Goal: Information Seeking & Learning: Learn about a topic

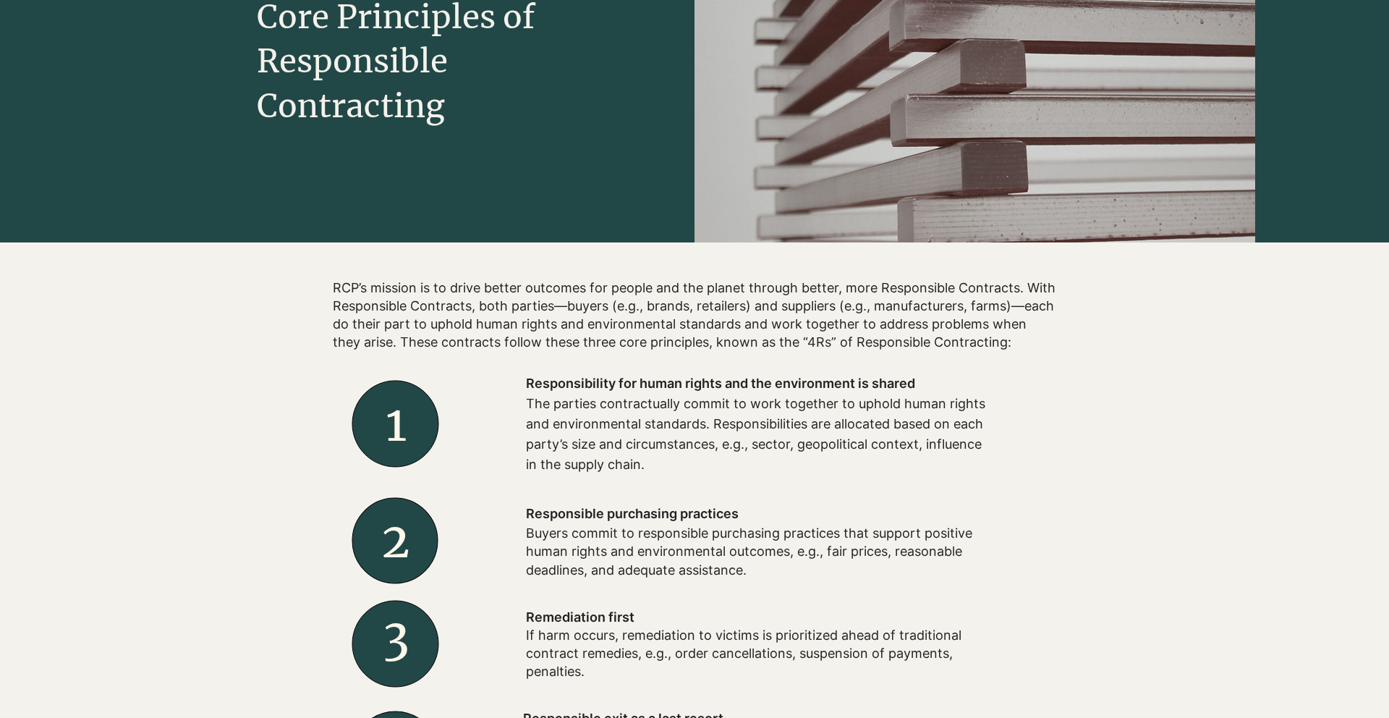
scroll to position [254, 0]
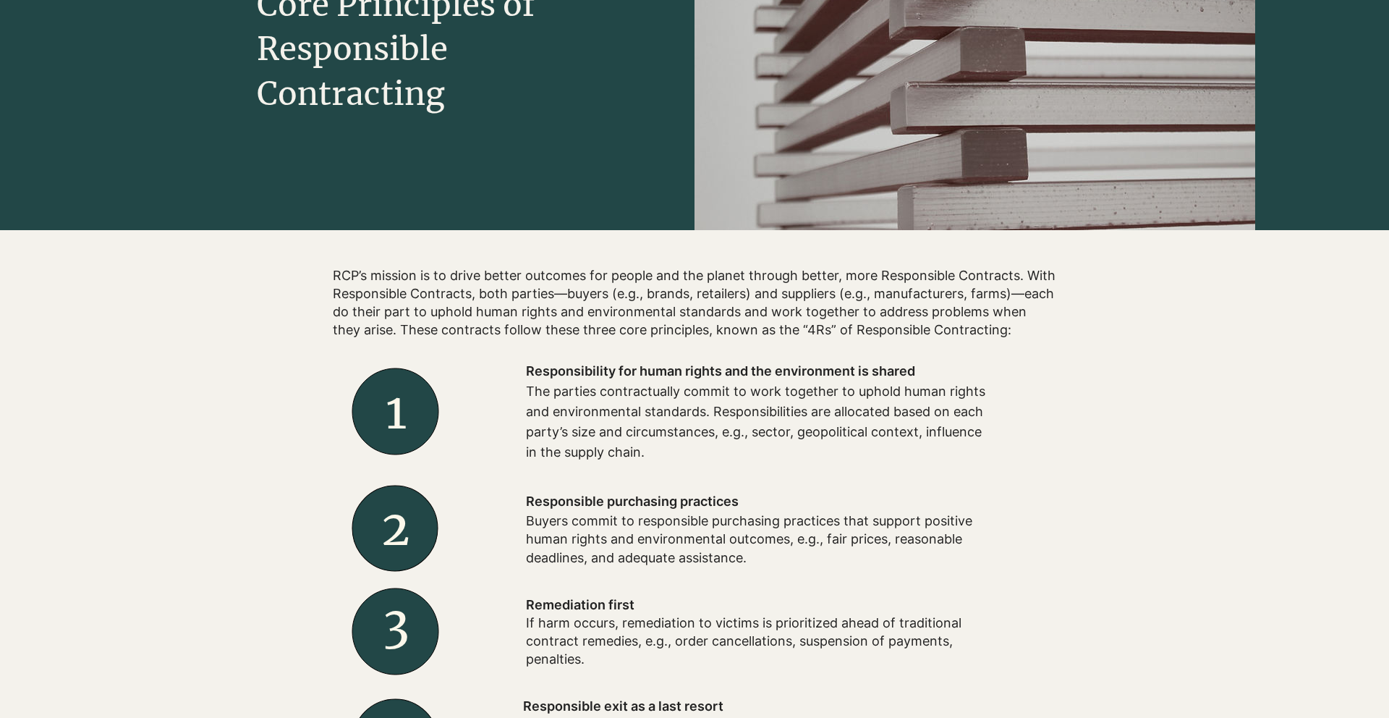
click at [542, 409] on p "The parties contractually commit to work together to uphold human rights and en…" at bounding box center [757, 421] width 463 height 81
drag, startPoint x: 528, startPoint y: 394, endPoint x: 547, endPoint y: 475, distance: 83.2
click at [547, 475] on div "Responsibility for human rights and the environment is shared The parties contr…" at bounding box center [757, 412] width 579 height 130
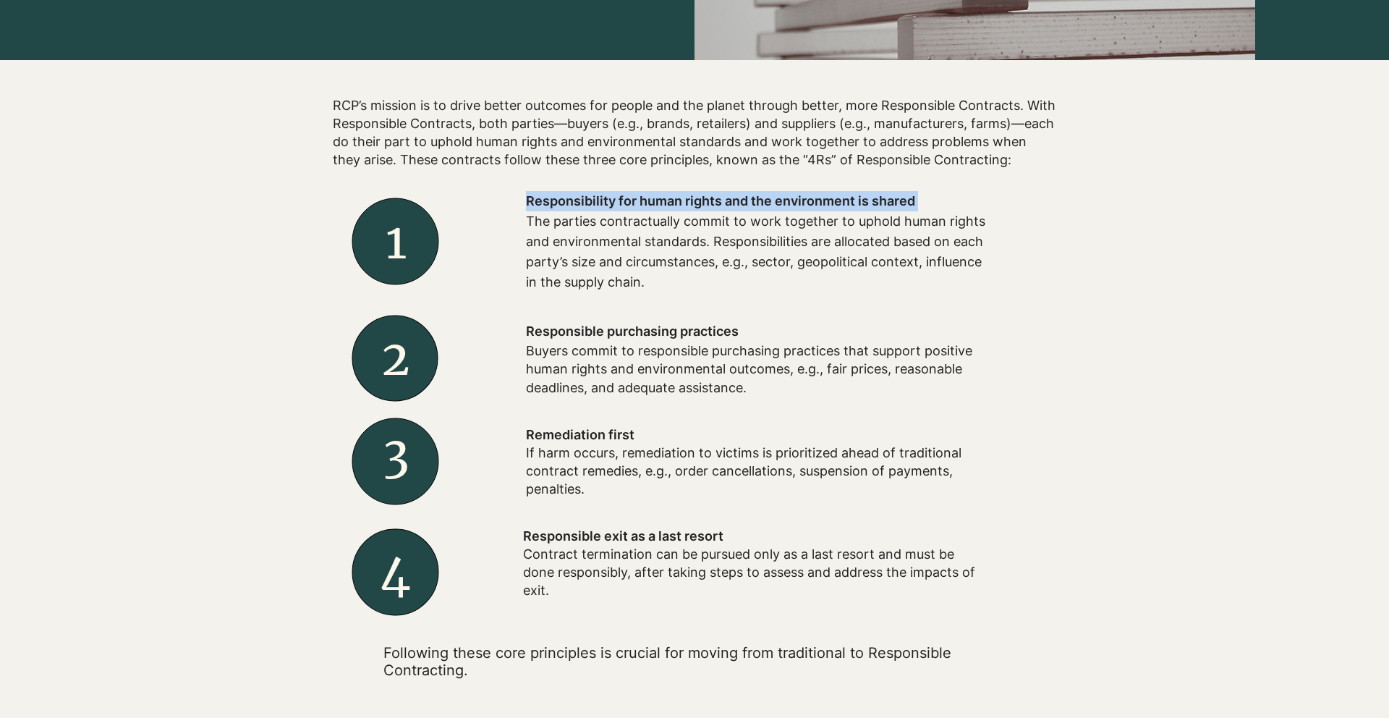
scroll to position [426, 0]
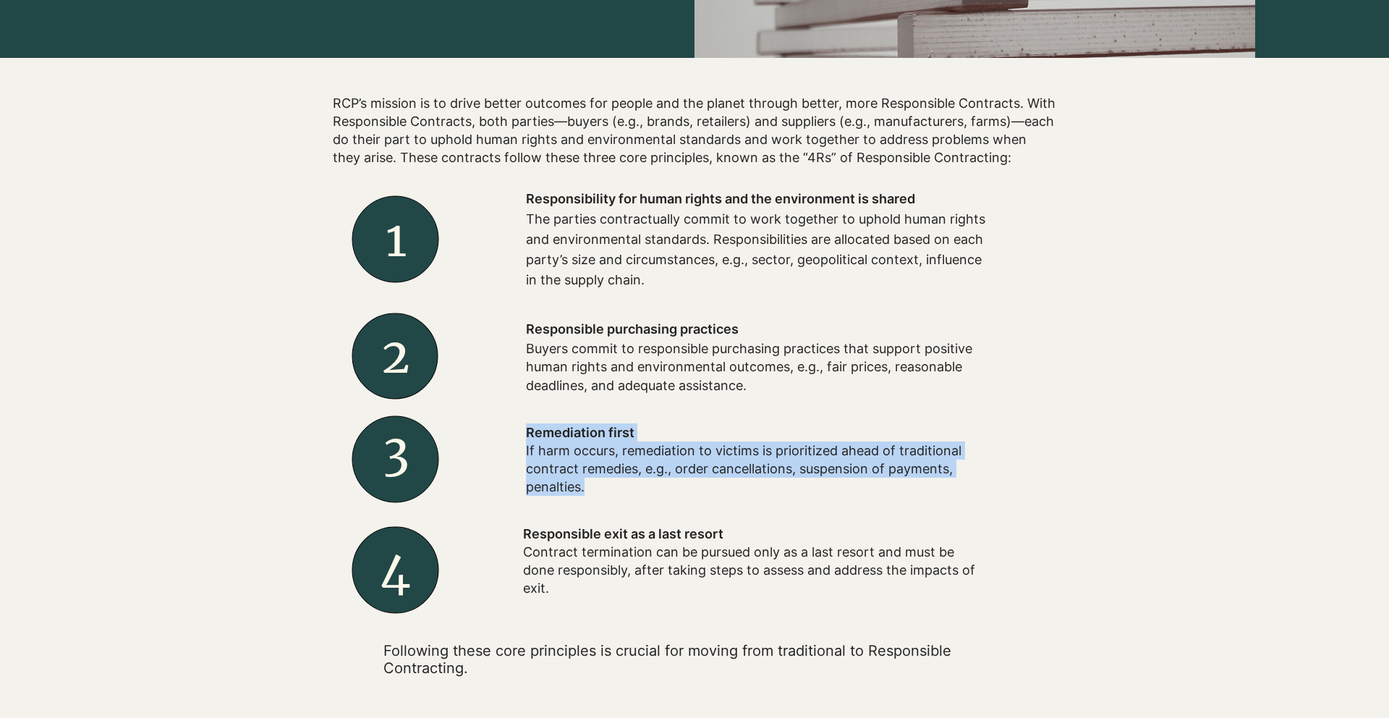
drag, startPoint x: 523, startPoint y: 448, endPoint x: 593, endPoint y: 493, distance: 83.3
click at [593, 493] on div "Remediation first If harm occurs, remediation to victims is prioritized ahead o…" at bounding box center [757, 460] width 579 height 102
click at [593, 494] on p "If harm occurs, remediation to victims is prioritized ahead of traditional cont…" at bounding box center [757, 468] width 463 height 55
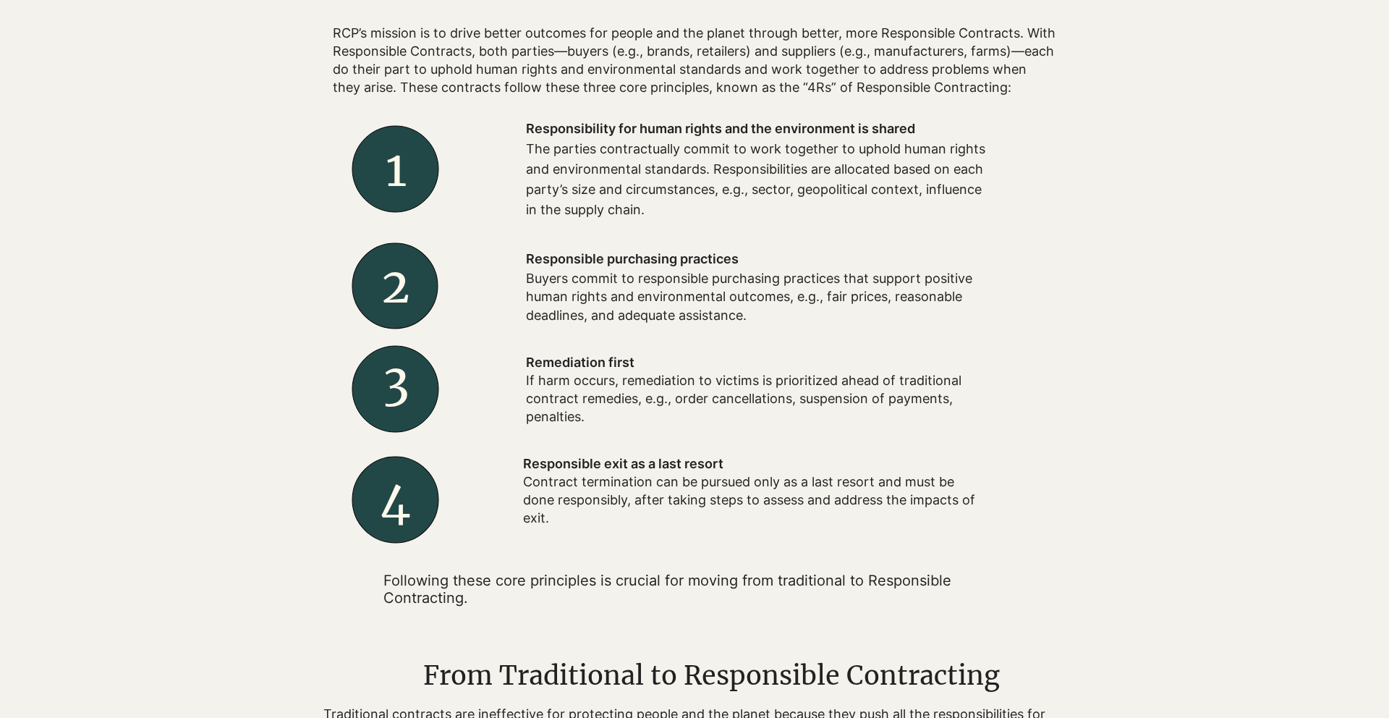
scroll to position [498, 0]
drag, startPoint x: 524, startPoint y: 459, endPoint x: 630, endPoint y: 527, distance: 125.6
click at [630, 527] on div "Responsible exit as a last resort Contract termination can be pursued only as a…" at bounding box center [757, 490] width 579 height 103
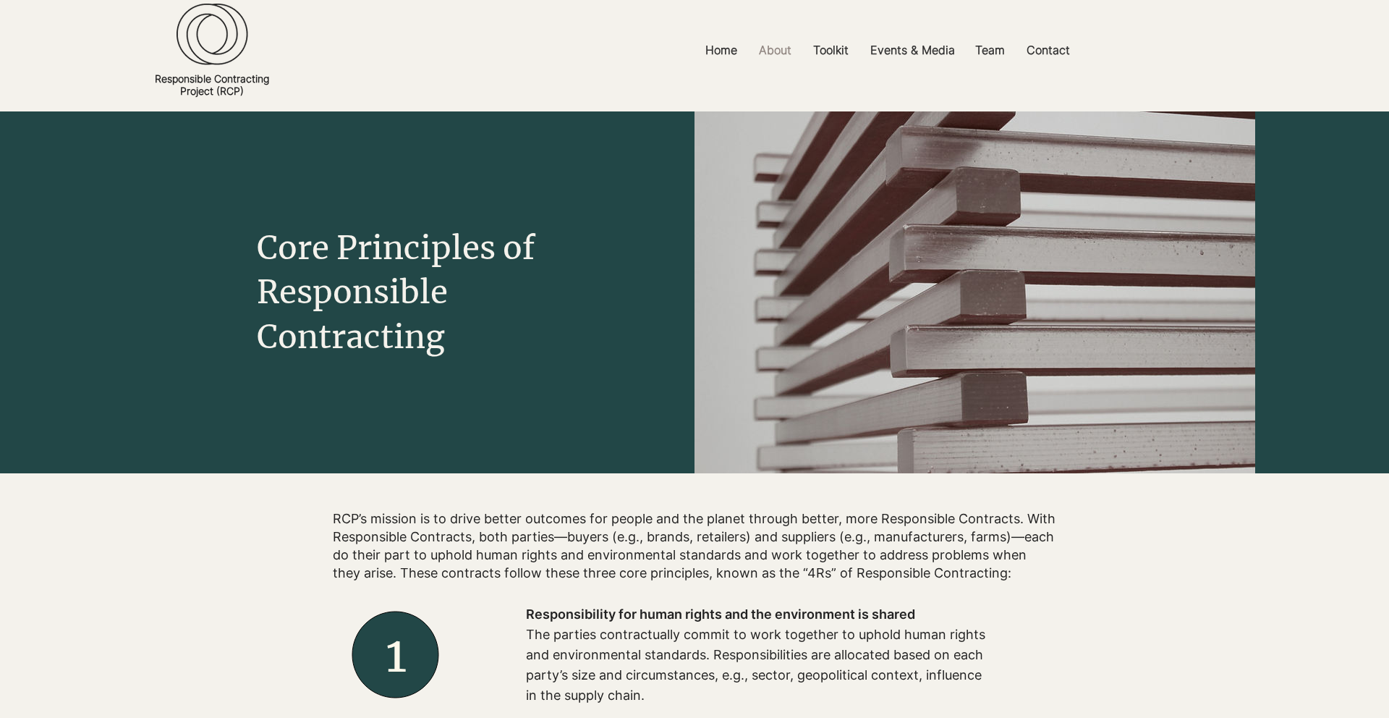
scroll to position [0, 0]
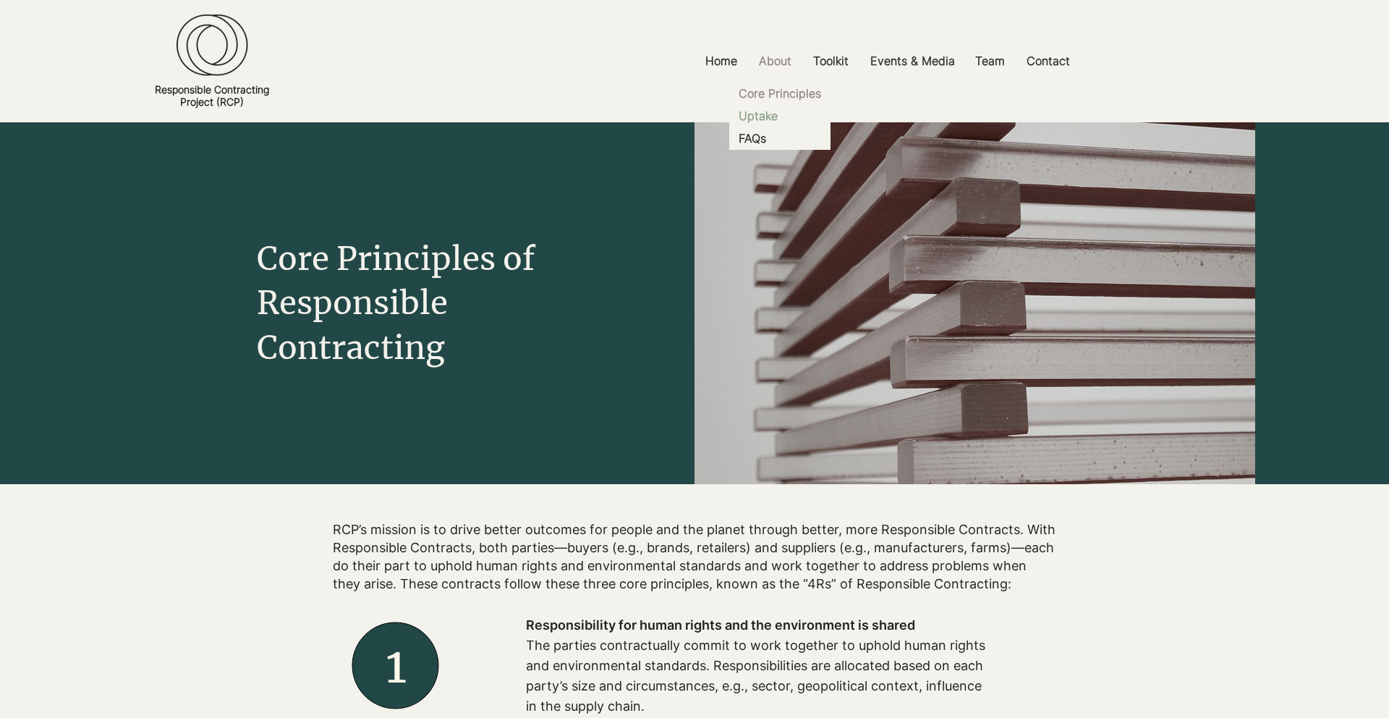
click at [765, 111] on p "Uptake" at bounding box center [758, 116] width 51 height 22
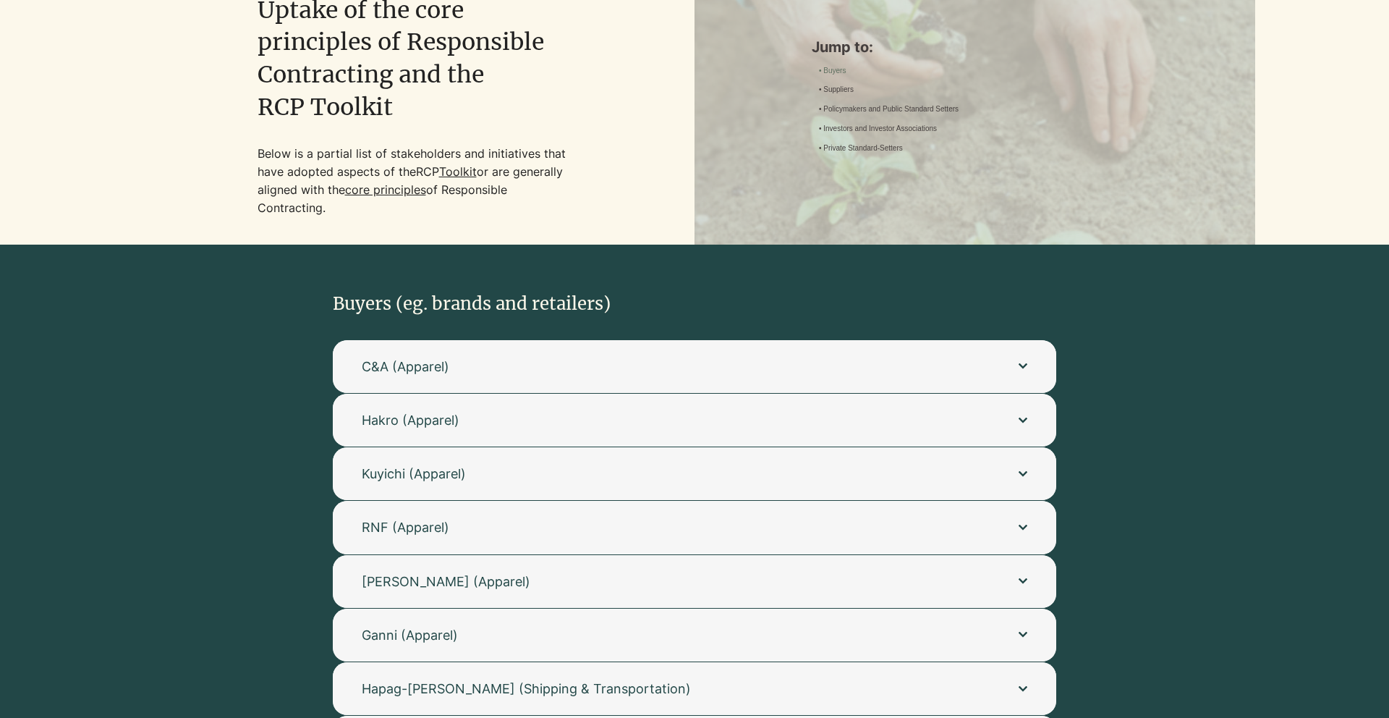
scroll to position [180, 0]
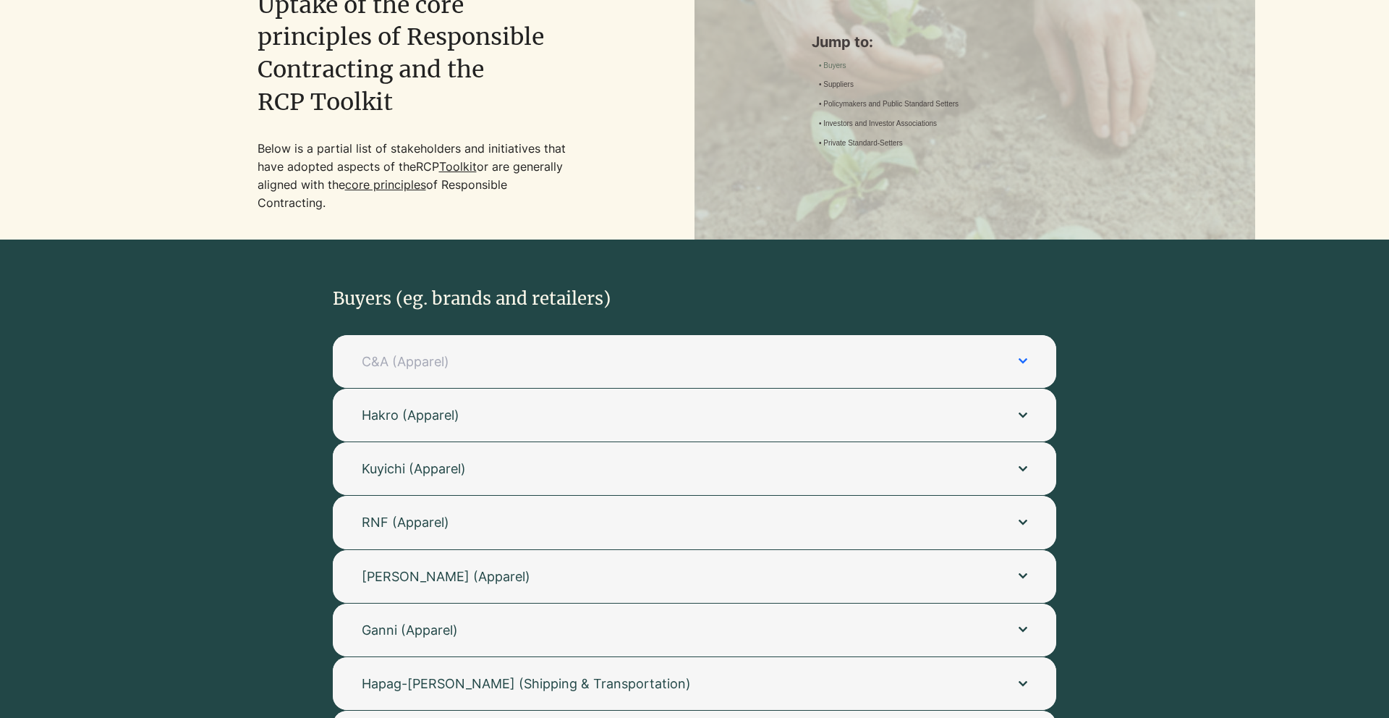
click at [709, 373] on button "C&A (Apparel)" at bounding box center [694, 361] width 723 height 53
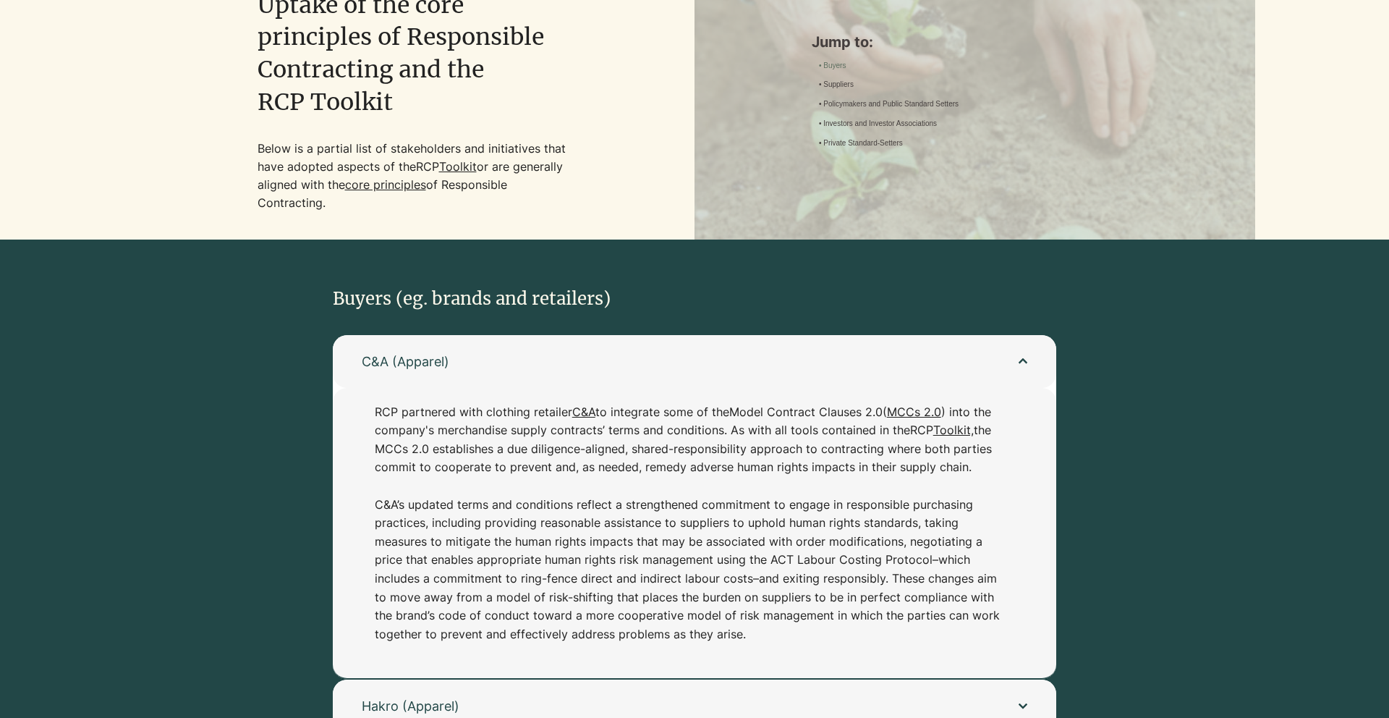
drag, startPoint x: 361, startPoint y: 417, endPoint x: 340, endPoint y: 666, distance: 249.7
click at [340, 666] on div "RCP partnered with clothing retailer C&A to integrate some of the Model Contrac…" at bounding box center [694, 533] width 723 height 290
click at [457, 366] on span "C&A (Apparel)" at bounding box center [676, 361] width 628 height 18
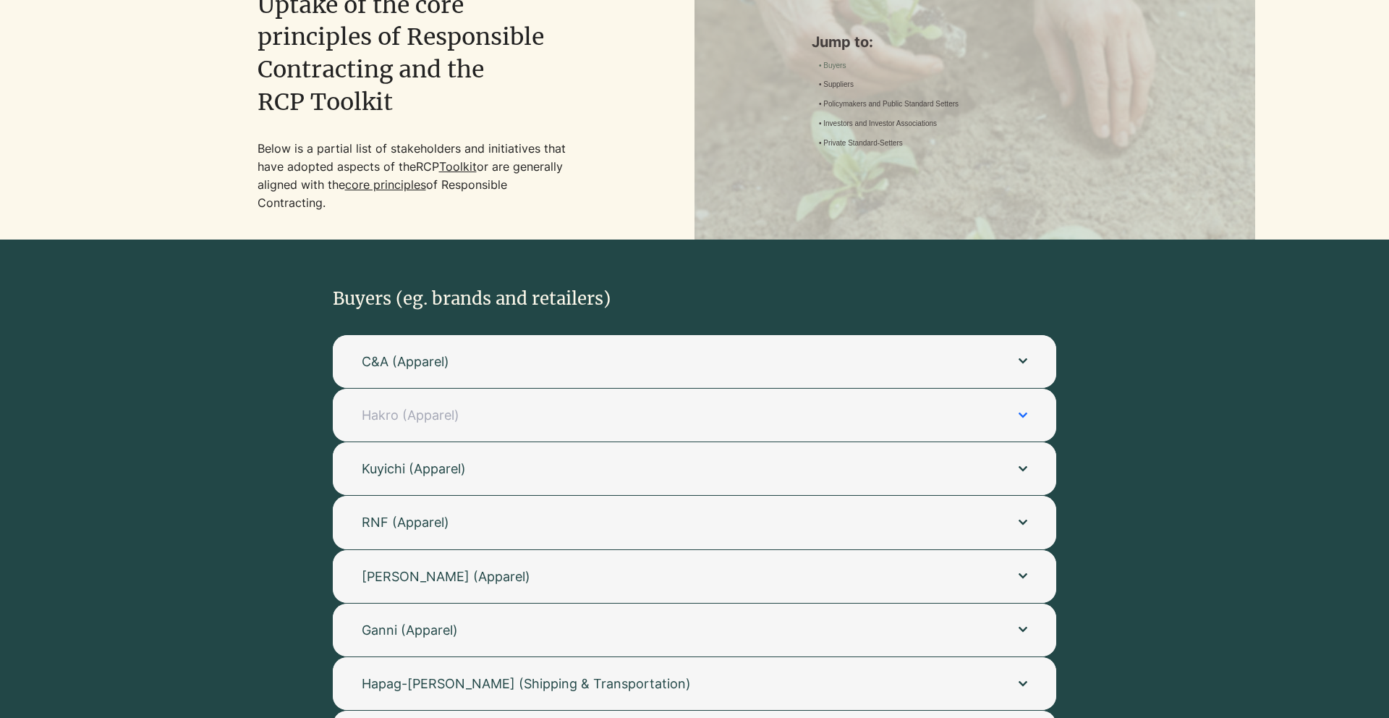
click at [448, 421] on span "Hakro (Apparel)" at bounding box center [676, 415] width 628 height 18
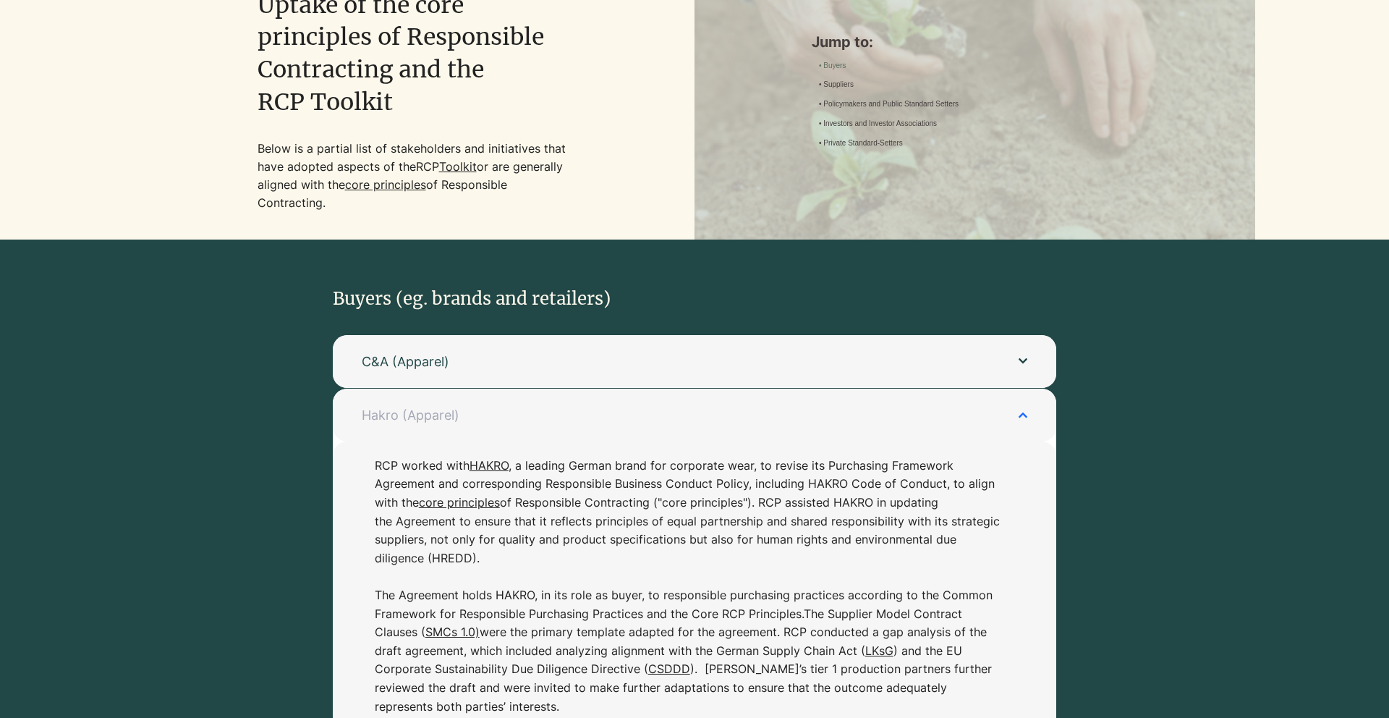
click at [448, 421] on span "Hakro (Apparel)" at bounding box center [676, 415] width 628 height 18
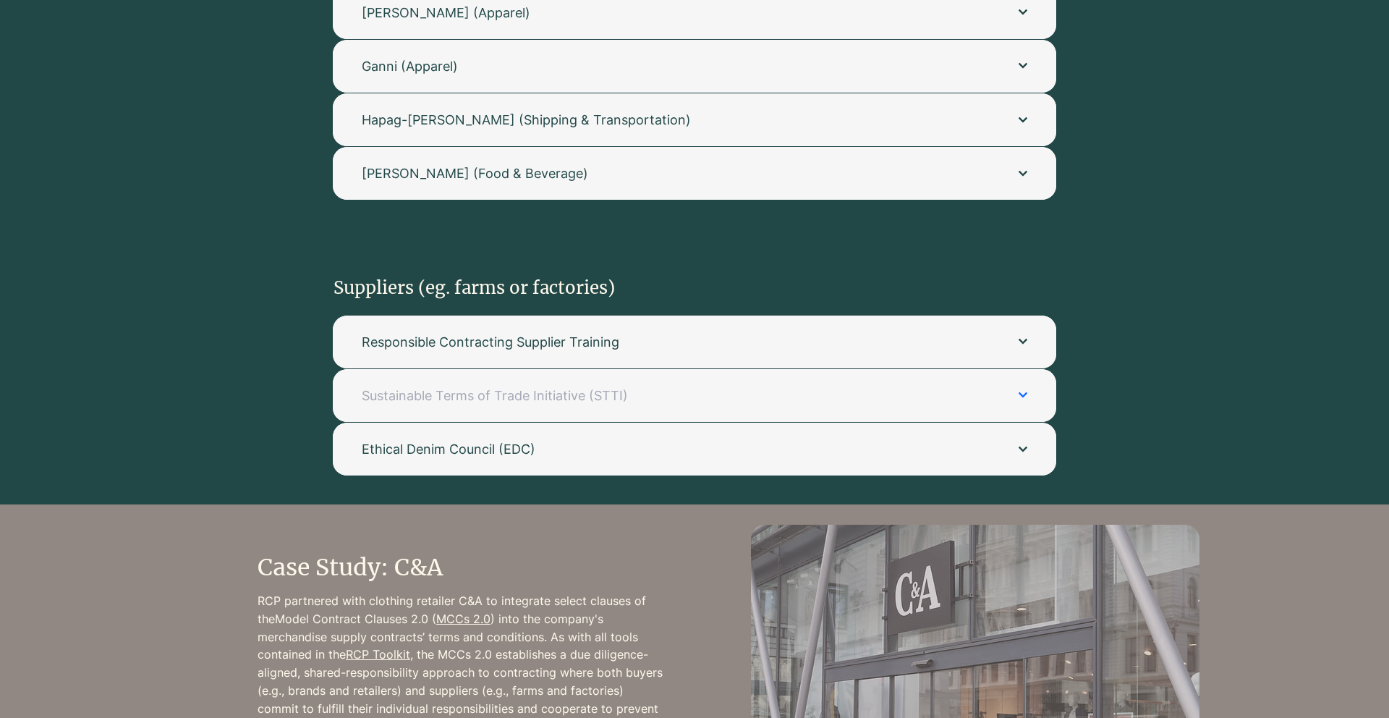
scroll to position [746, 0]
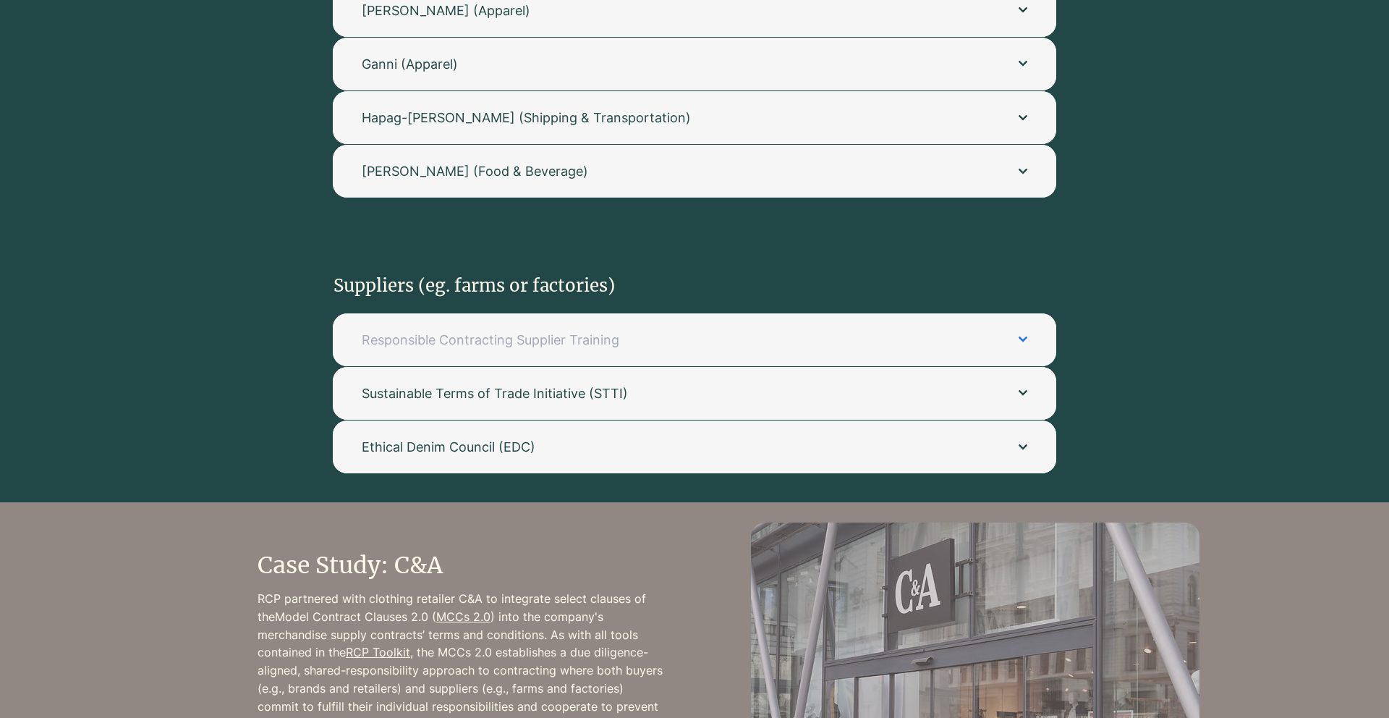
click at [514, 331] on span "Responsible Contracting Supplier Training" at bounding box center [676, 340] width 628 height 18
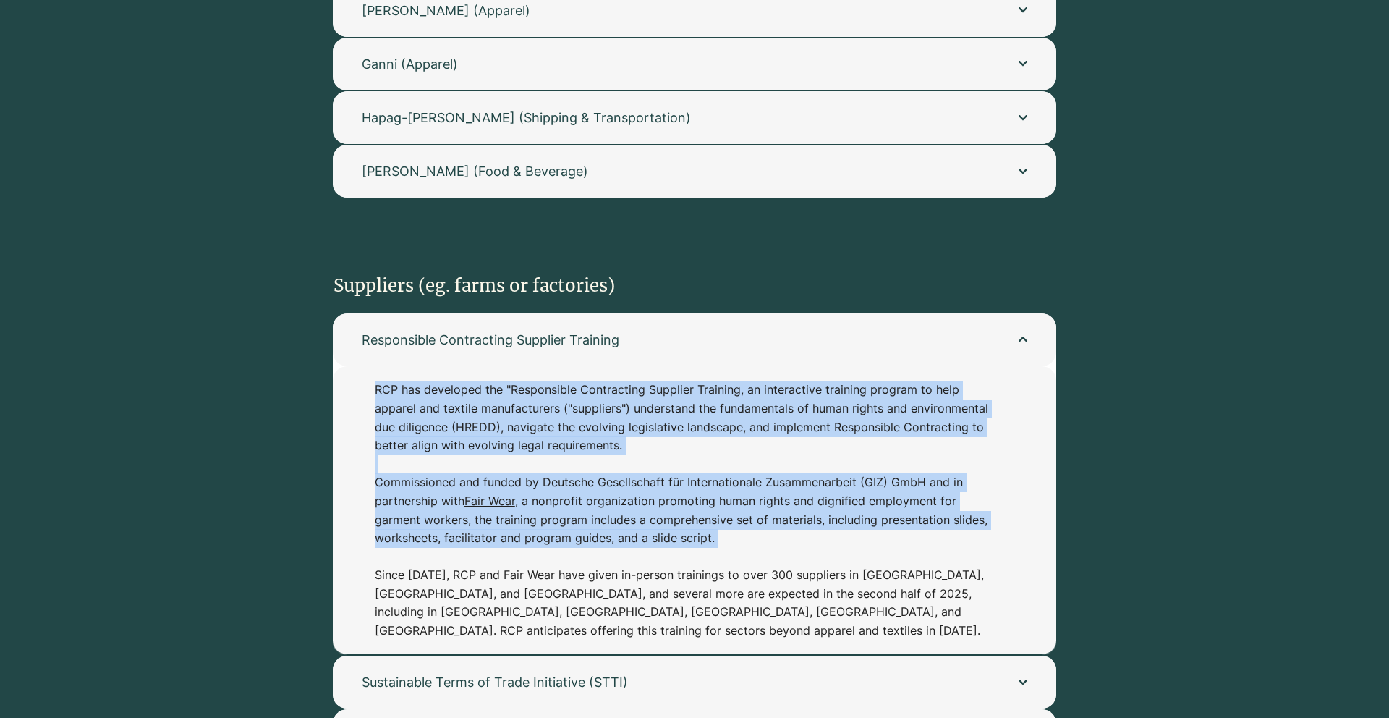
drag, startPoint x: 367, startPoint y: 388, endPoint x: 373, endPoint y: 557, distance: 169.3
click at [373, 557] on div "RCP has developed the "Responsible Contracting Supplier Training, an interactiv…" at bounding box center [694, 510] width 723 height 288
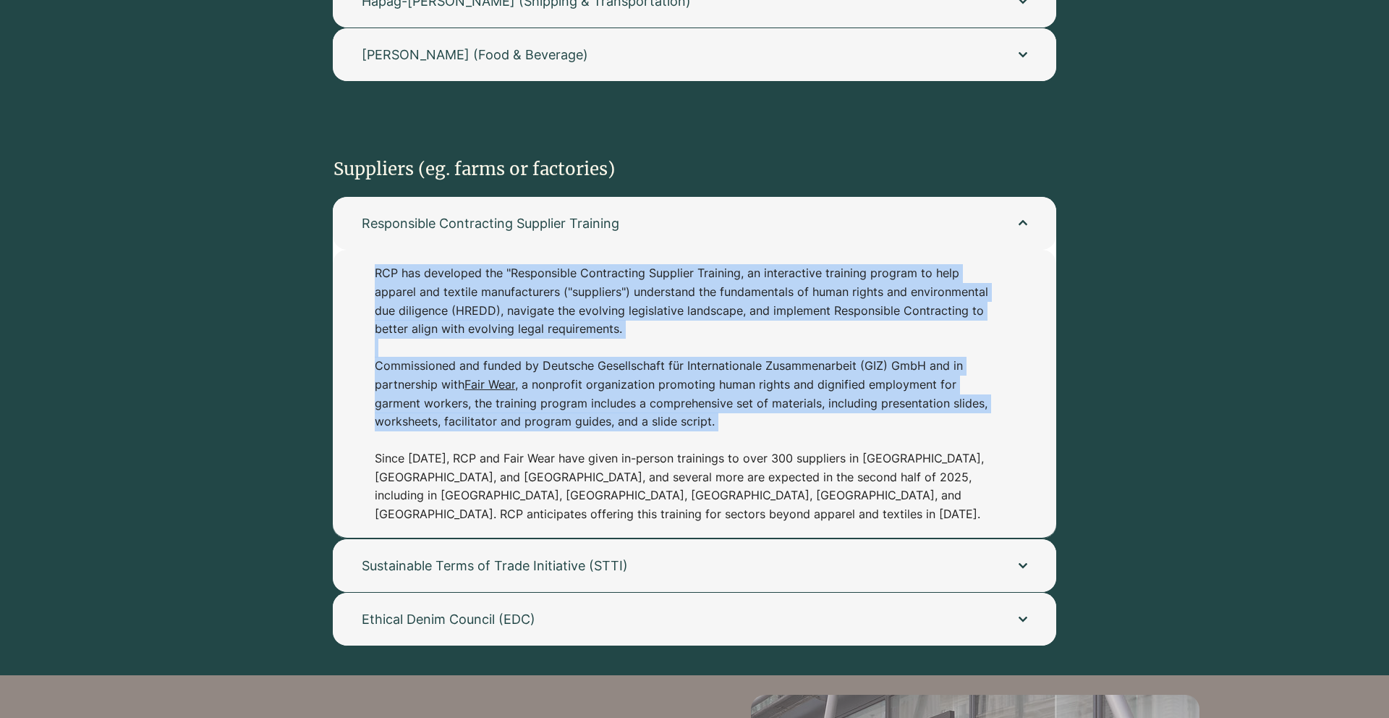
scroll to position [870, 0]
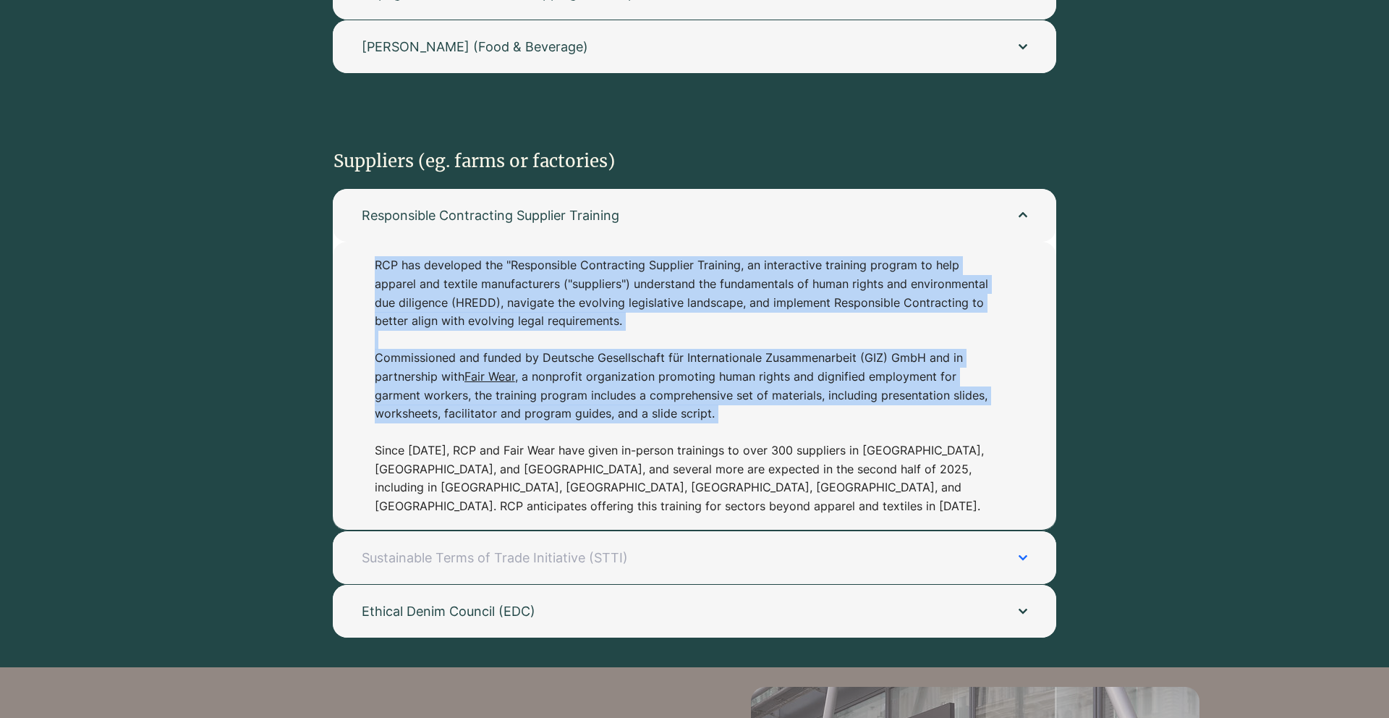
click at [647, 548] on span "Sustainable Terms of Trade Initiative (STTI)" at bounding box center [676, 557] width 628 height 18
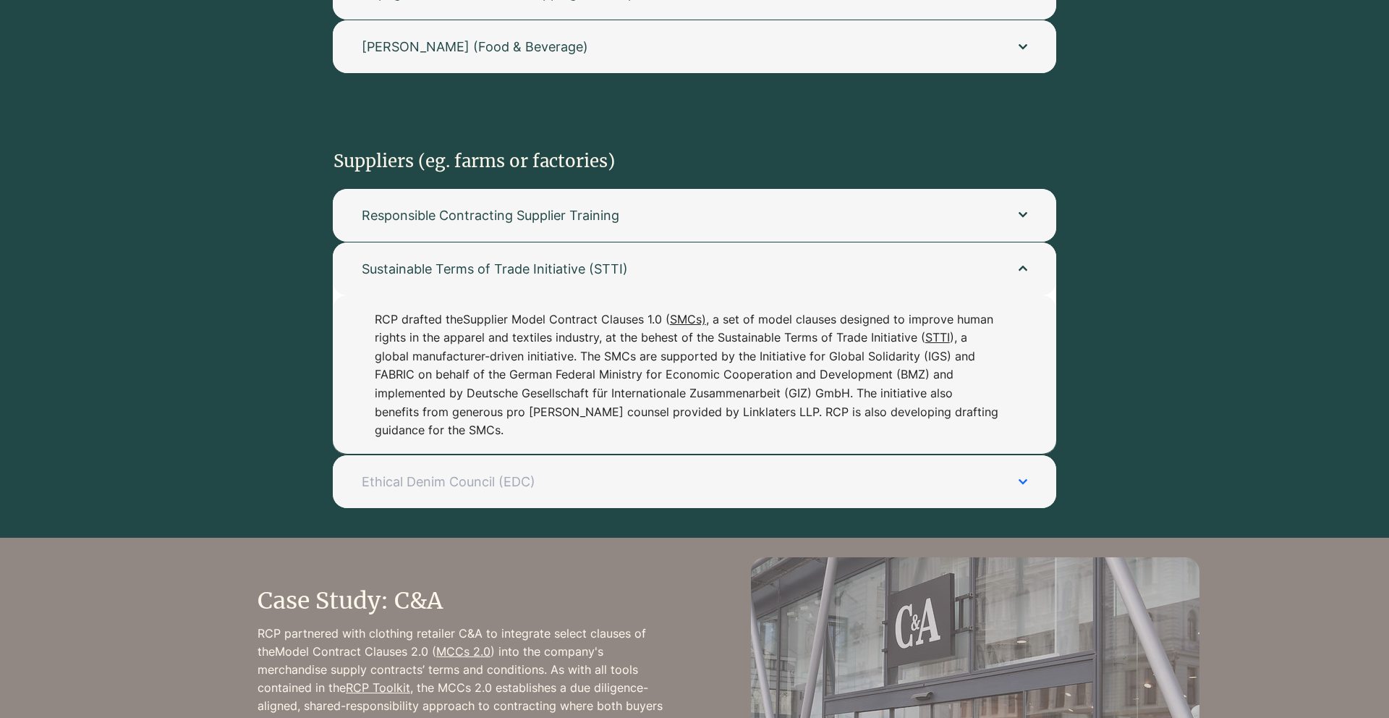
click at [569, 459] on button "Ethical Denim Council (EDC)" at bounding box center [694, 481] width 723 height 53
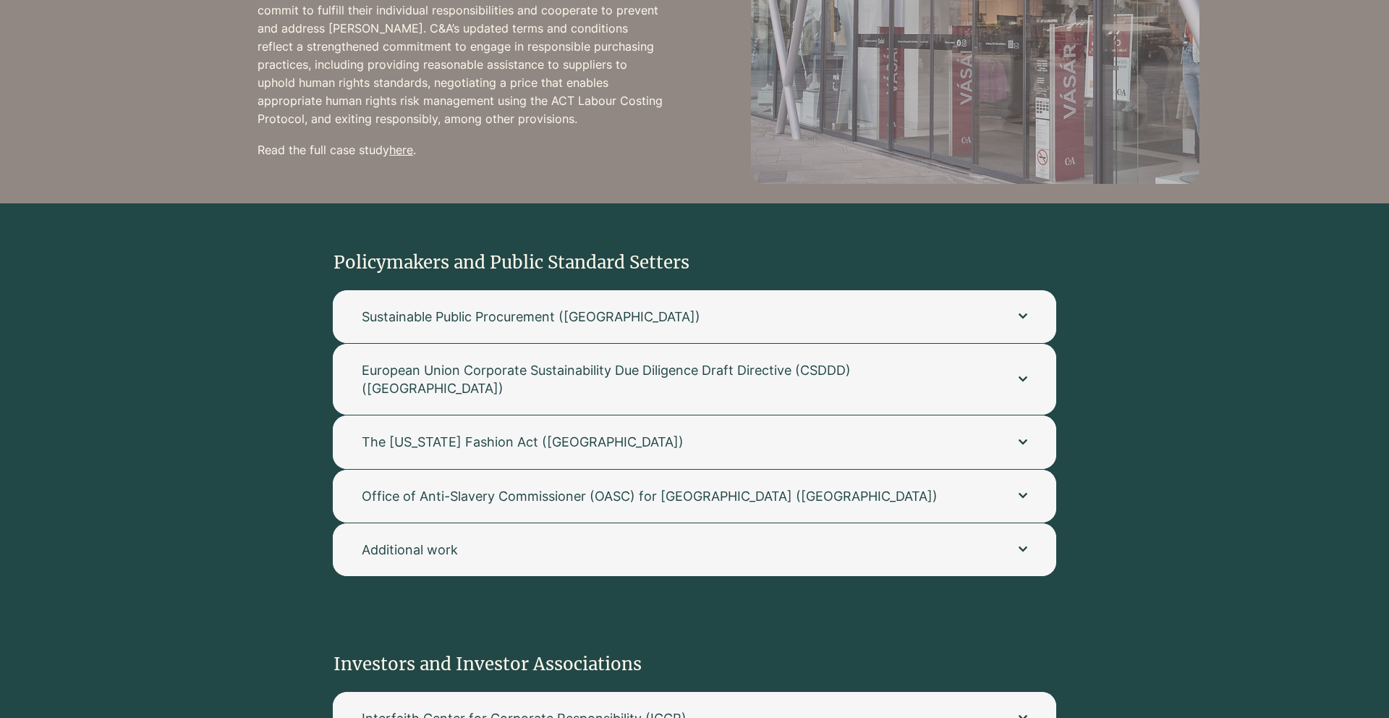
scroll to position [1576, 0]
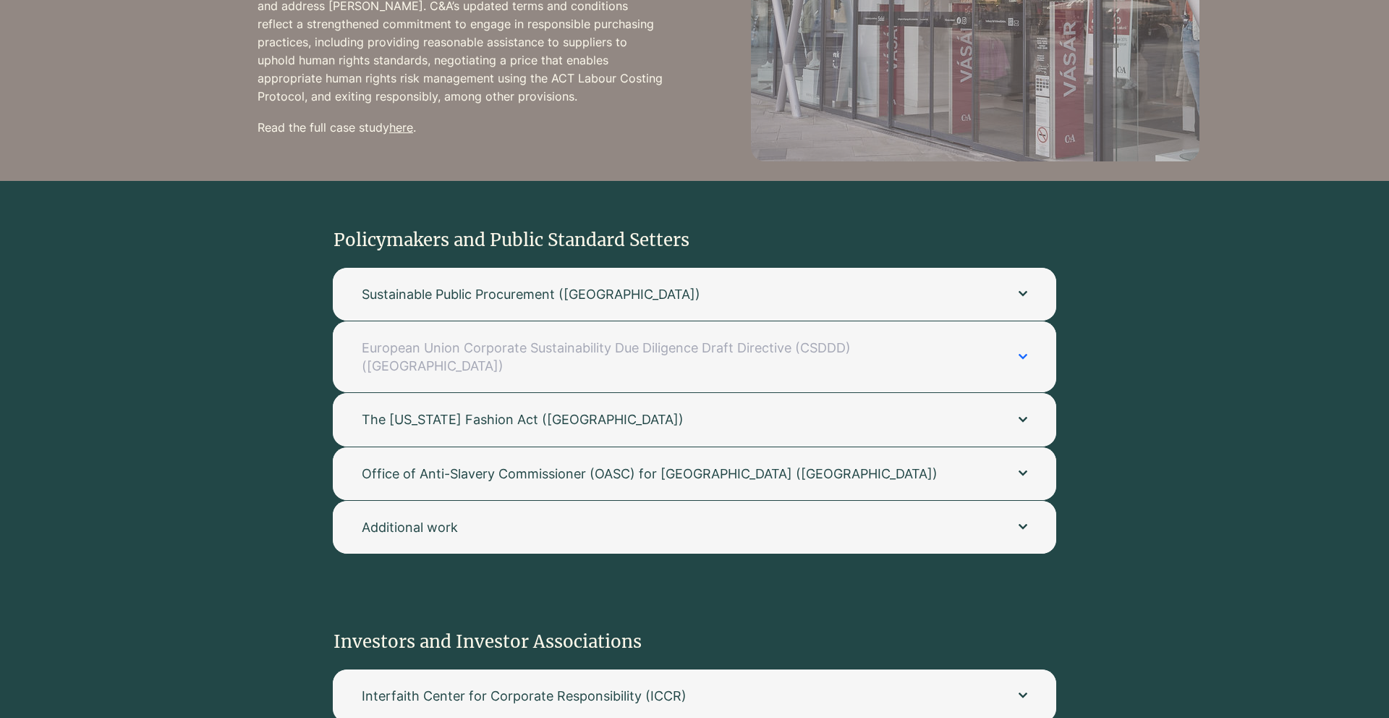
click at [557, 342] on span "European Union Corporate Sustainability Due Diligence Draft Directive (CSDDD) (…" at bounding box center [676, 357] width 628 height 36
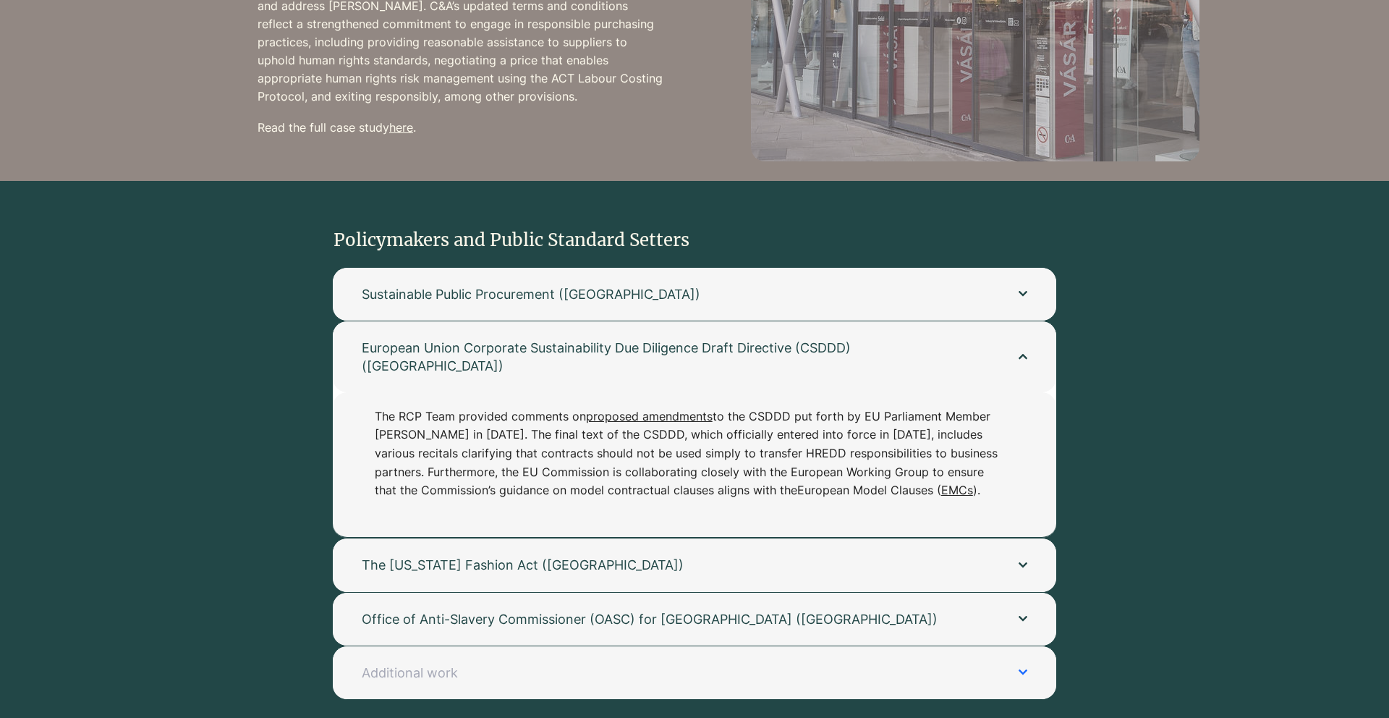
click at [440, 646] on button "Additional work" at bounding box center [694, 672] width 723 height 53
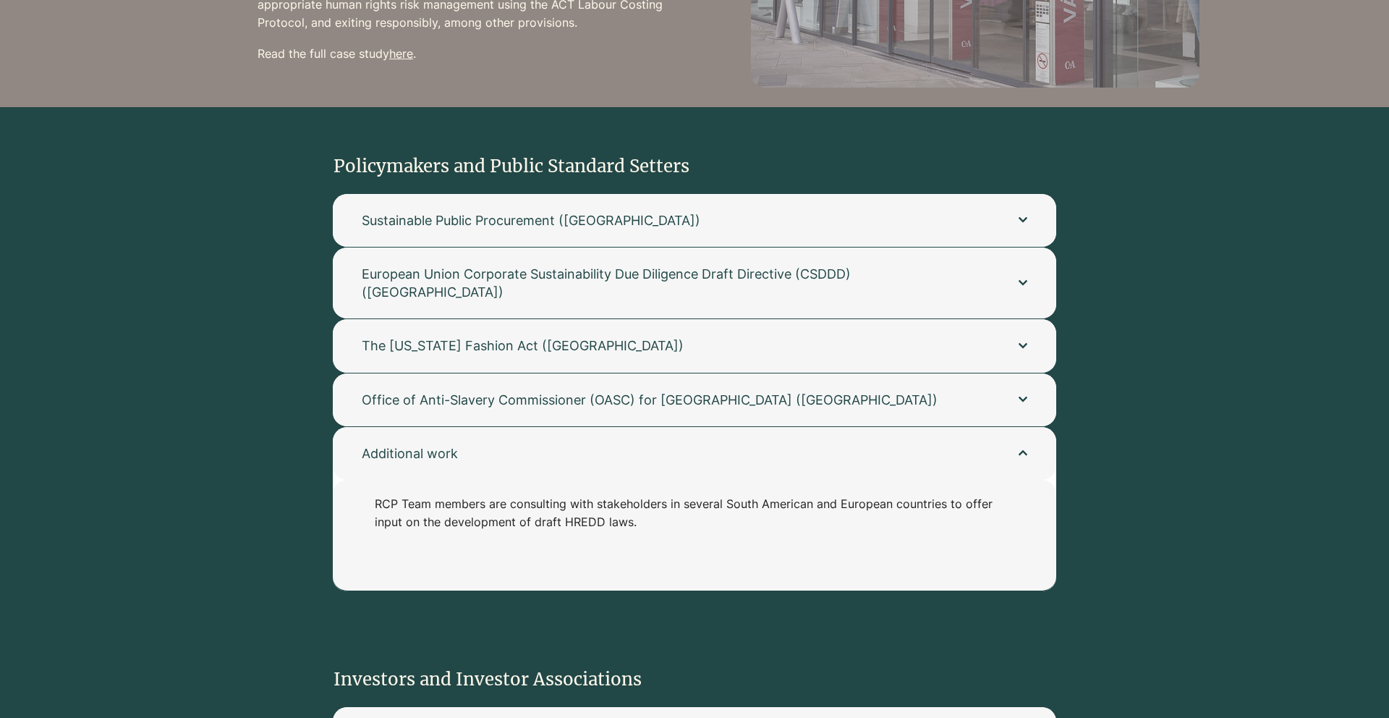
scroll to position [1652, 0]
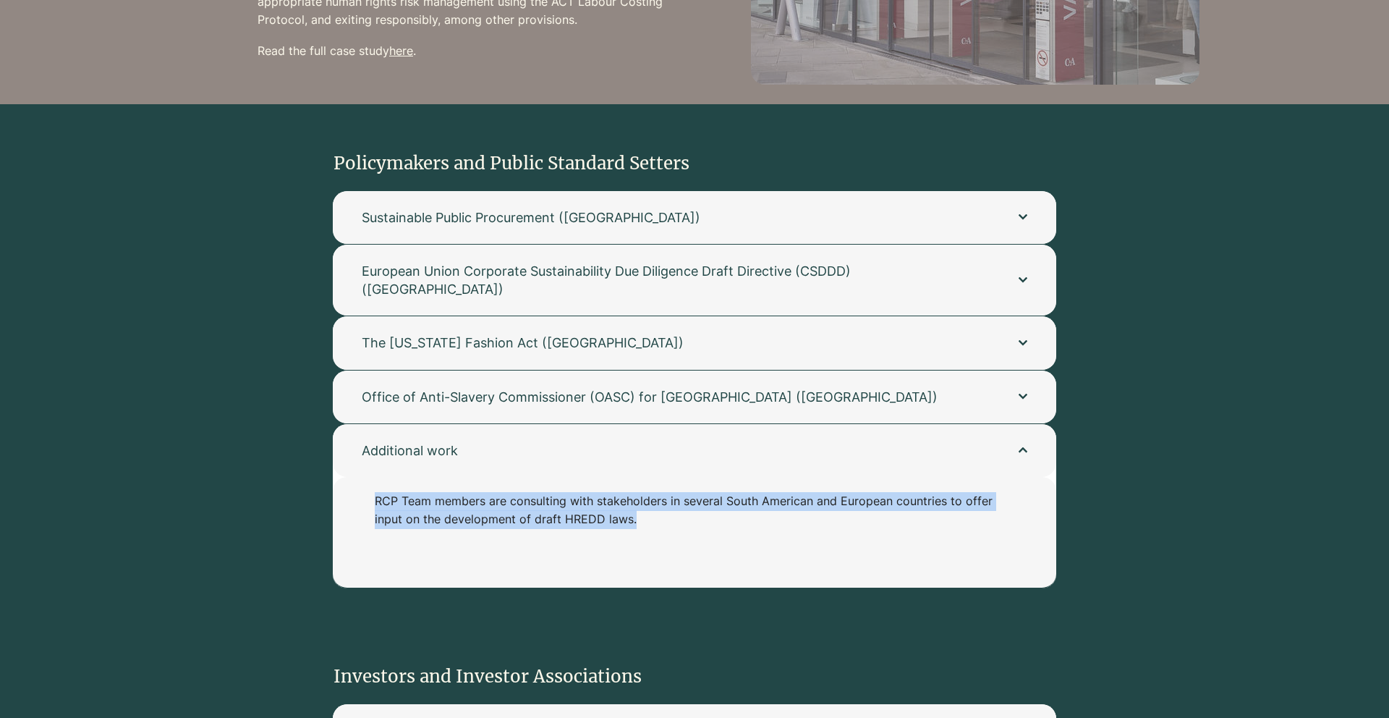
drag, startPoint x: 353, startPoint y: 487, endPoint x: 353, endPoint y: 523, distance: 36.2
click at [353, 523] on div "RCP Team members are consulting with stakeholders in several South American and…" at bounding box center [694, 532] width 723 height 111
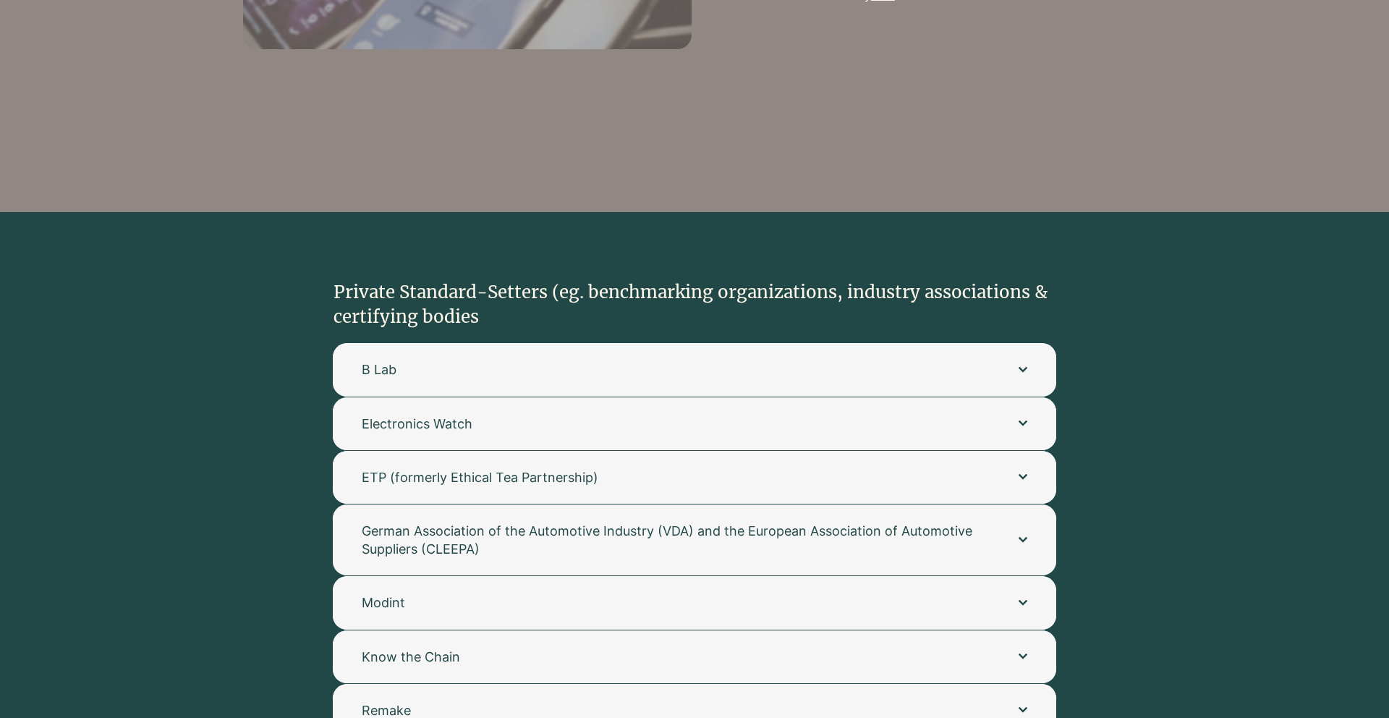
scroll to position [2922, 0]
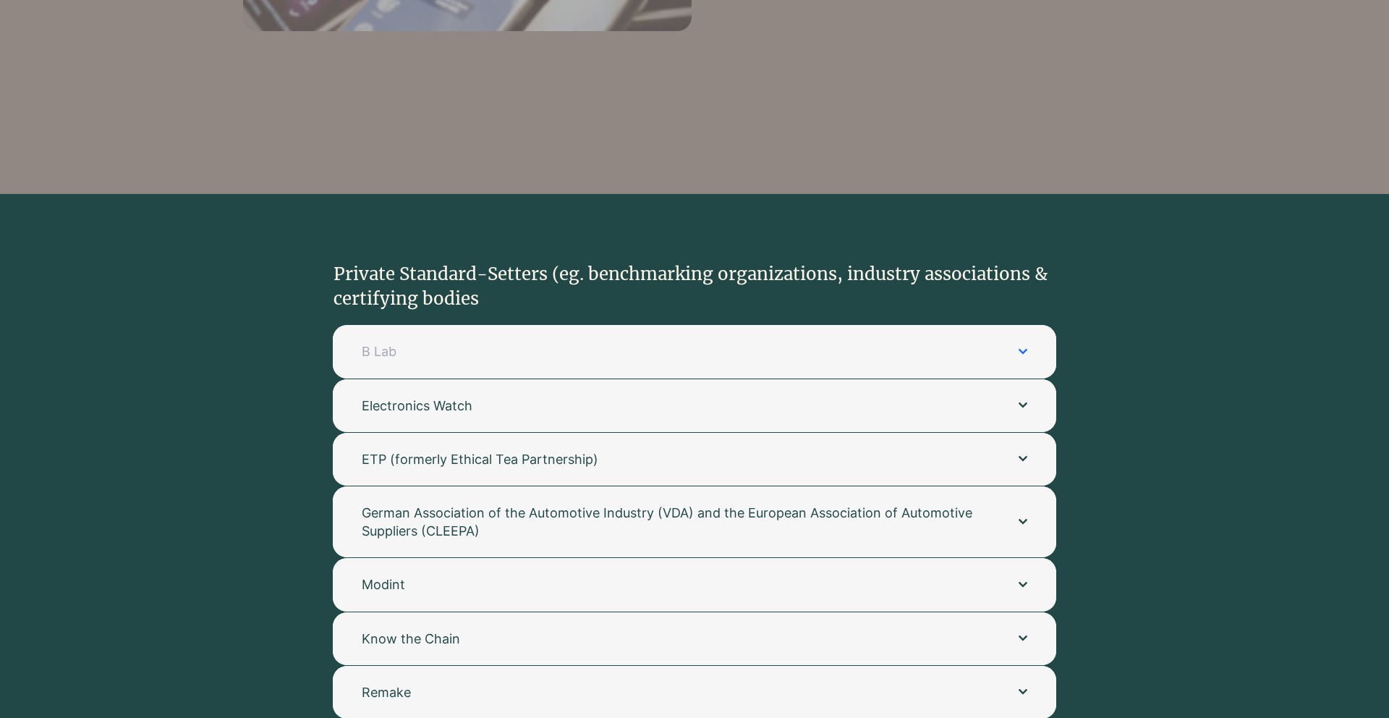
click at [536, 344] on button "B Lab" at bounding box center [694, 351] width 723 height 53
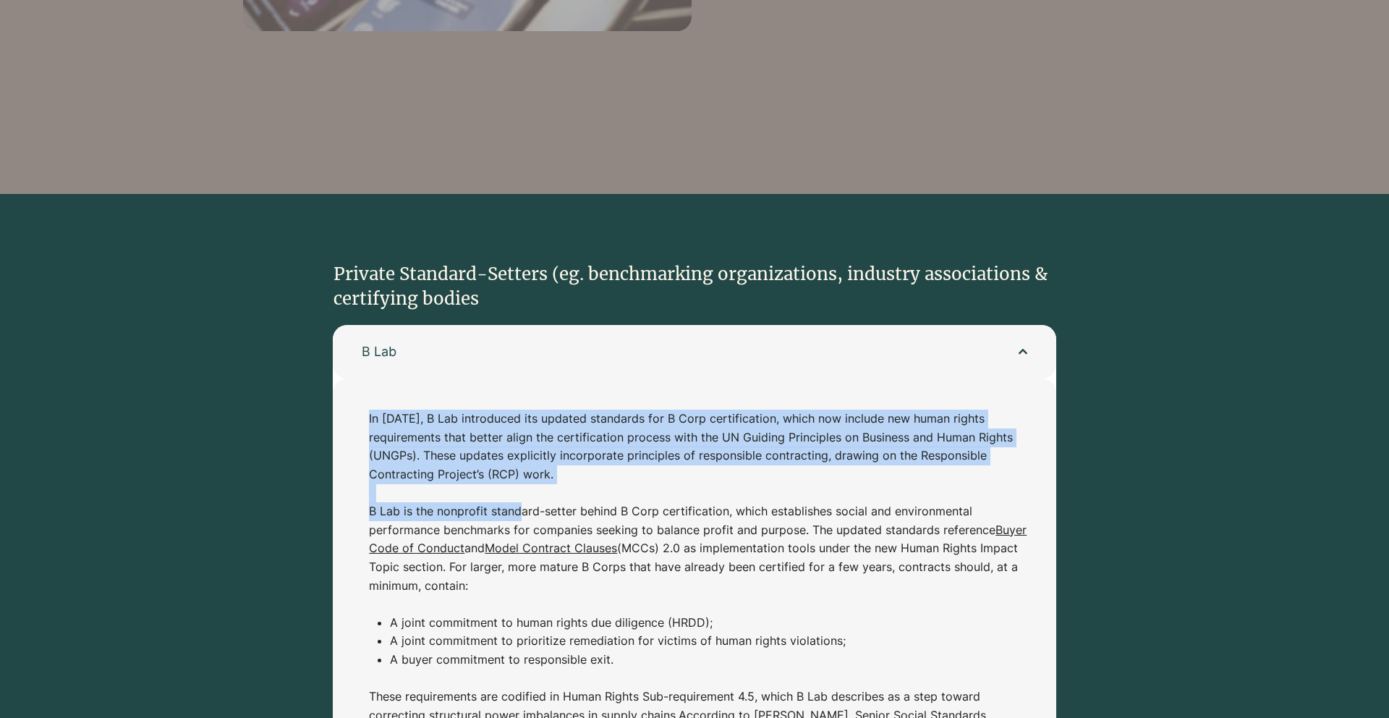
drag, startPoint x: 369, startPoint y: 396, endPoint x: 522, endPoint y: 485, distance: 176.9
click at [522, 502] on p "B Lab is the nonprofit standard-setter behind B Corp certification, which estab…" at bounding box center [702, 557] width 666 height 111
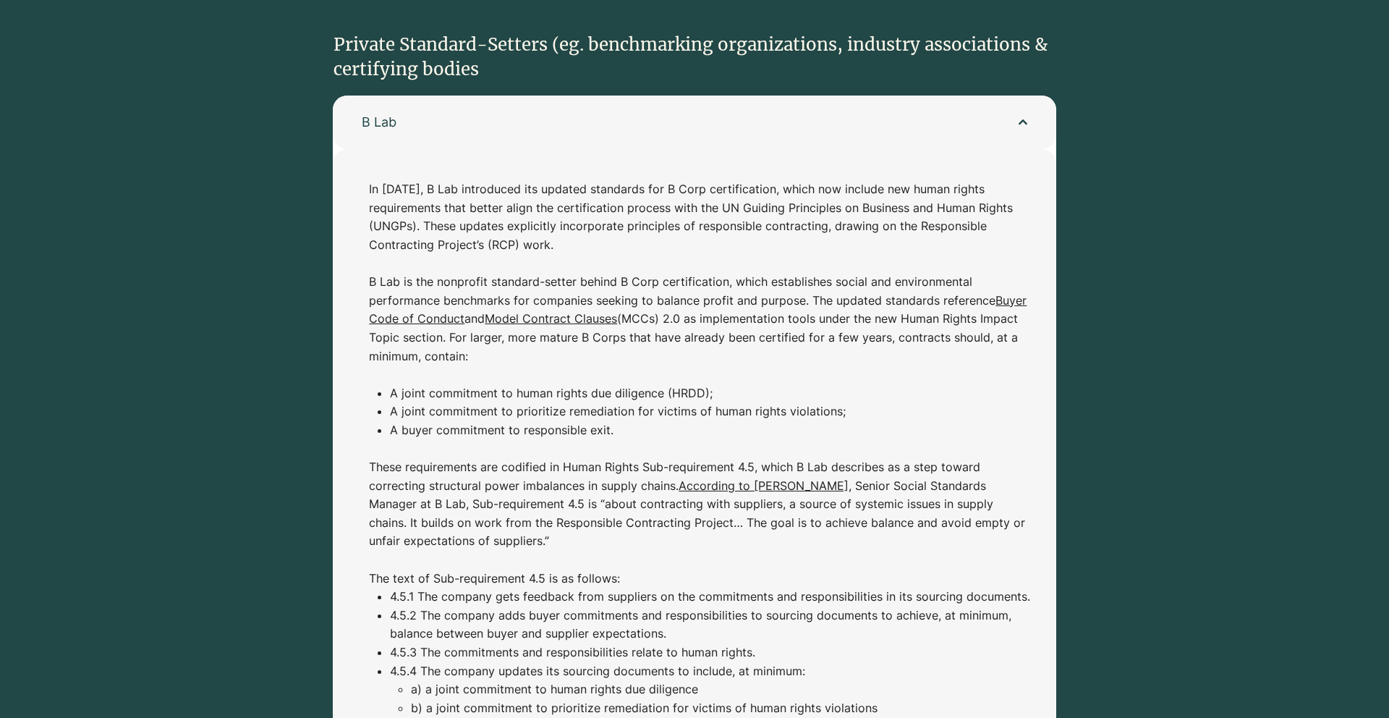
scroll to position [3154, 0]
drag, startPoint x: 798, startPoint y: 288, endPoint x: 802, endPoint y: 338, distance: 50.0
click at [802, 338] on p "B Lab is the nonprofit standard-setter behind B Corp certification, which estab…" at bounding box center [702, 326] width 666 height 111
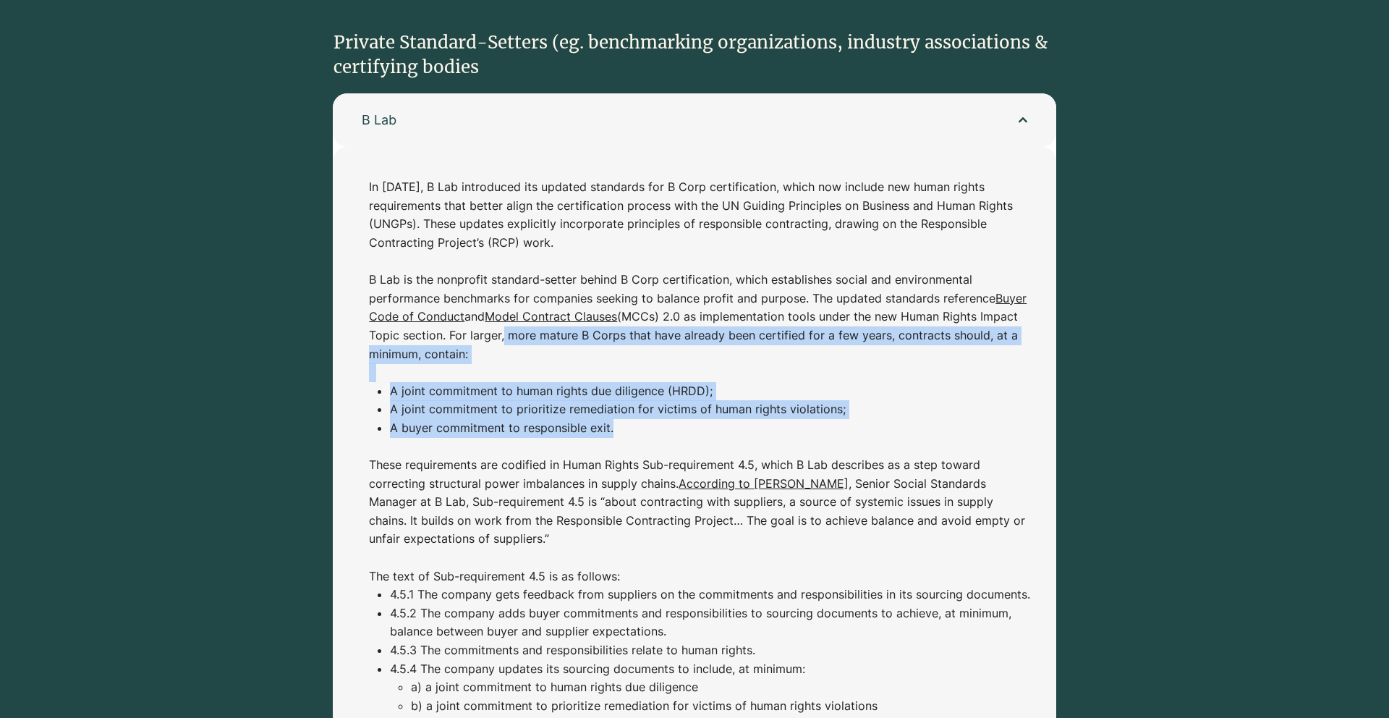
drag, startPoint x: 501, startPoint y: 314, endPoint x: 678, endPoint y: 419, distance: 205.9
click at [678, 419] on div "In [DATE], B Lab introduced its updated standards for B Corp certification, whi…" at bounding box center [702, 511] width 666 height 666
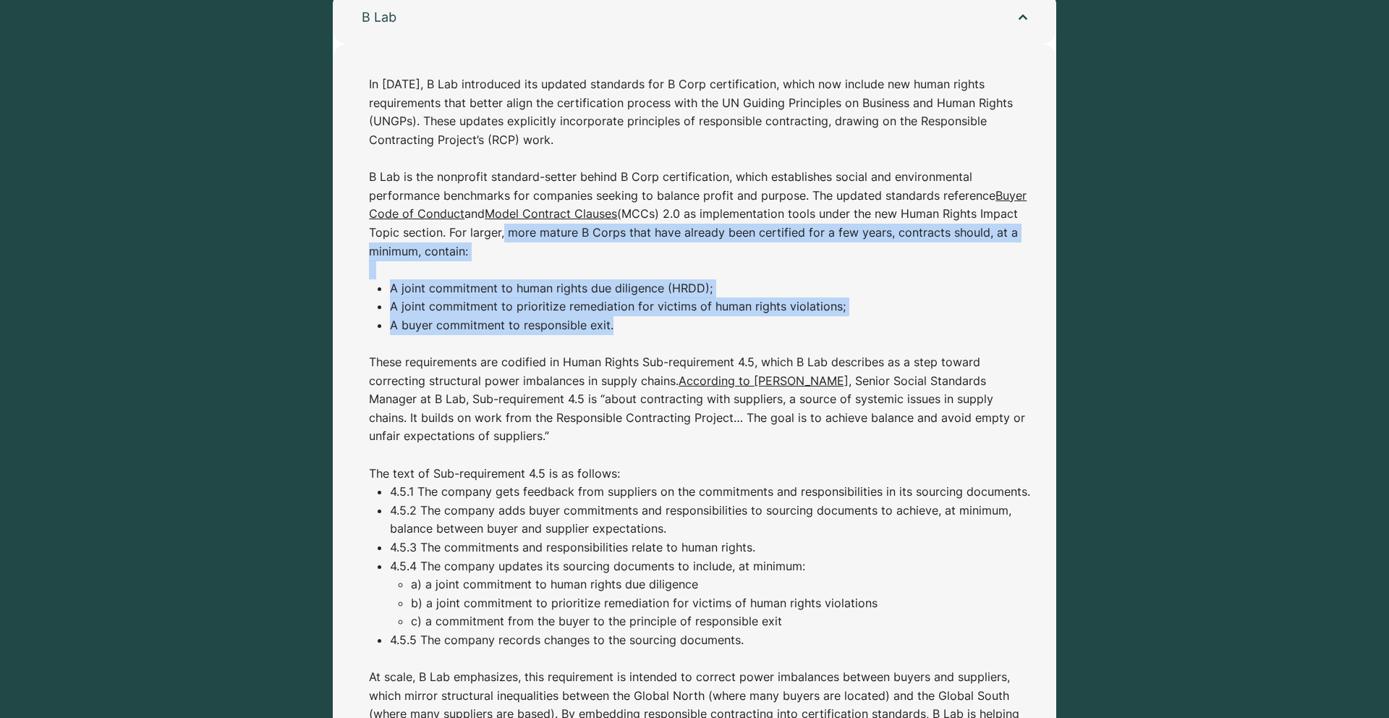
scroll to position [3258, 0]
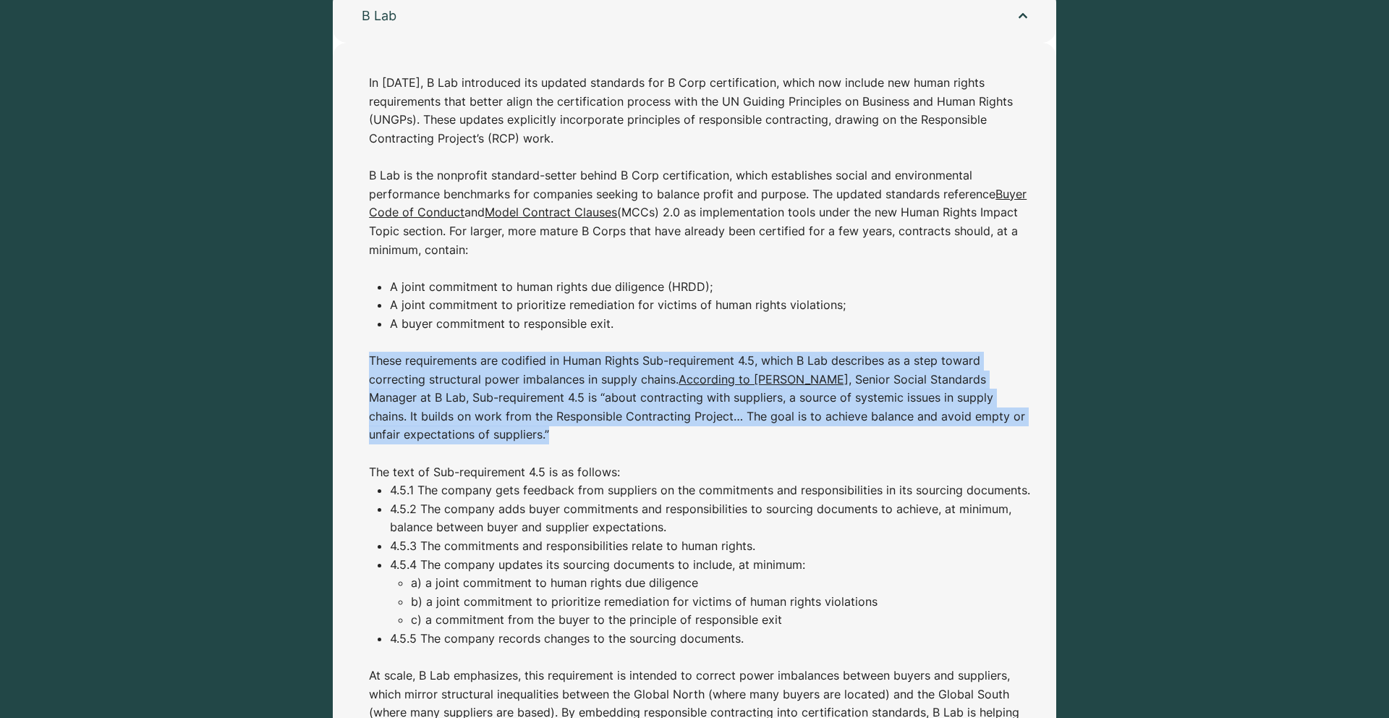
drag, startPoint x: 359, startPoint y: 344, endPoint x: 472, endPoint y: 414, distance: 133.3
click at [472, 414] on div "In [DATE], B Lab introduced its updated standards for B Corp certification, whi…" at bounding box center [694, 413] width 723 height 741
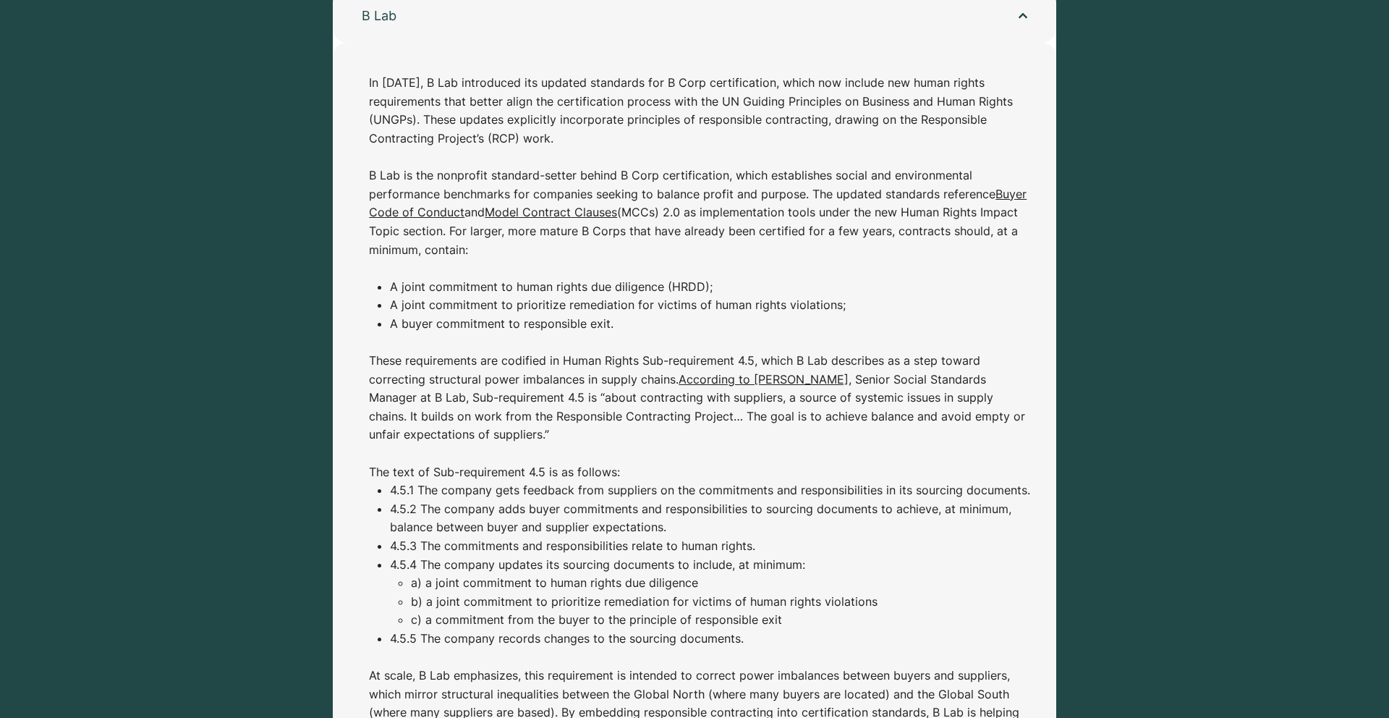
click at [472, 411] on p "These requirements are codified in Human Rights Sub-requirement 4.5, which B La…" at bounding box center [702, 407] width 666 height 111
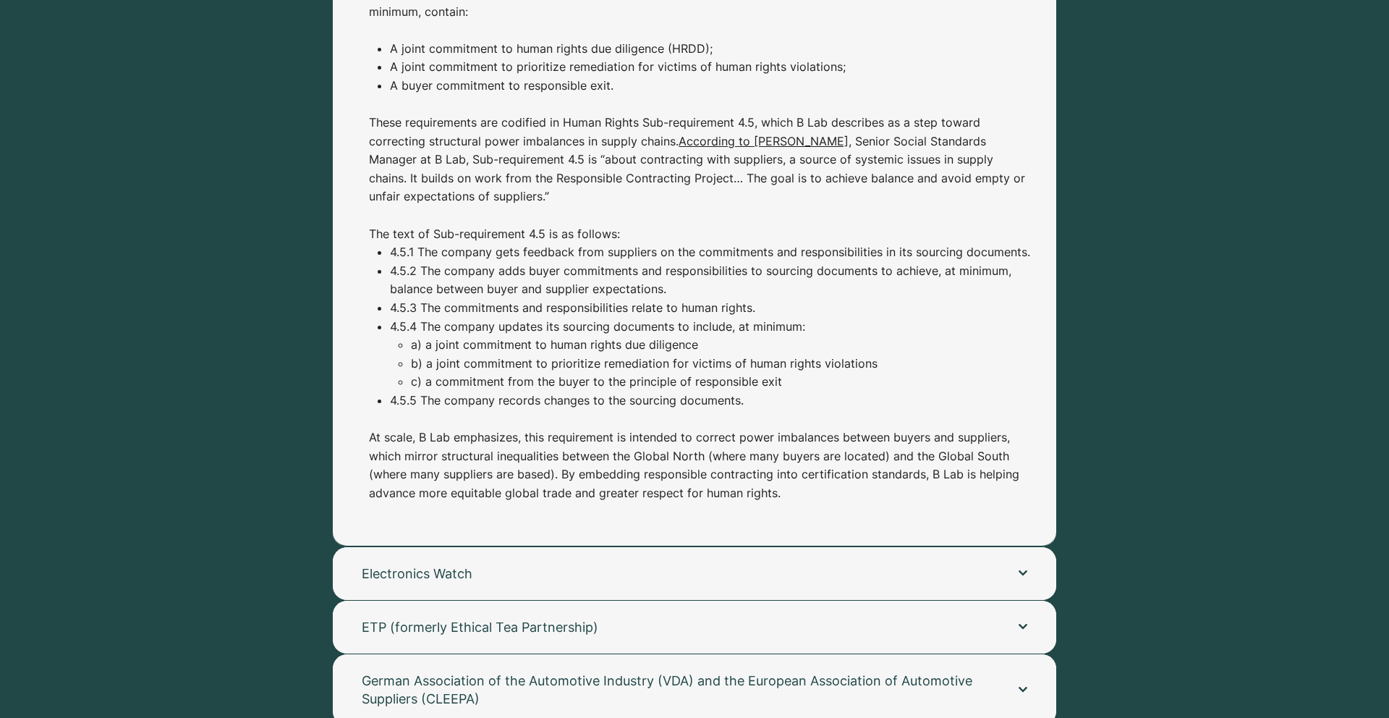
scroll to position [3500, 0]
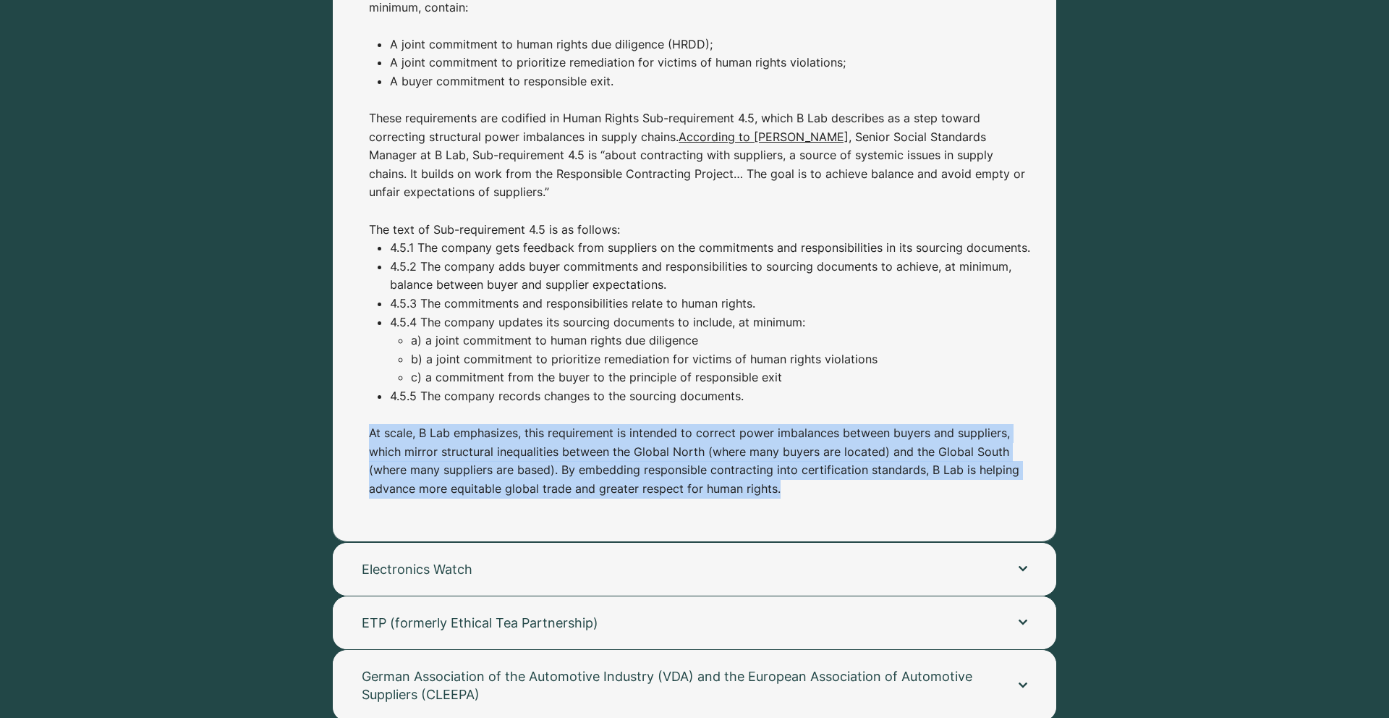
drag, startPoint x: 367, startPoint y: 414, endPoint x: 368, endPoint y: 488, distance: 73.8
click at [368, 488] on div "In [DATE], B Lab introduced its updated standards for B Corp certification, whi…" at bounding box center [694, 170] width 723 height 741
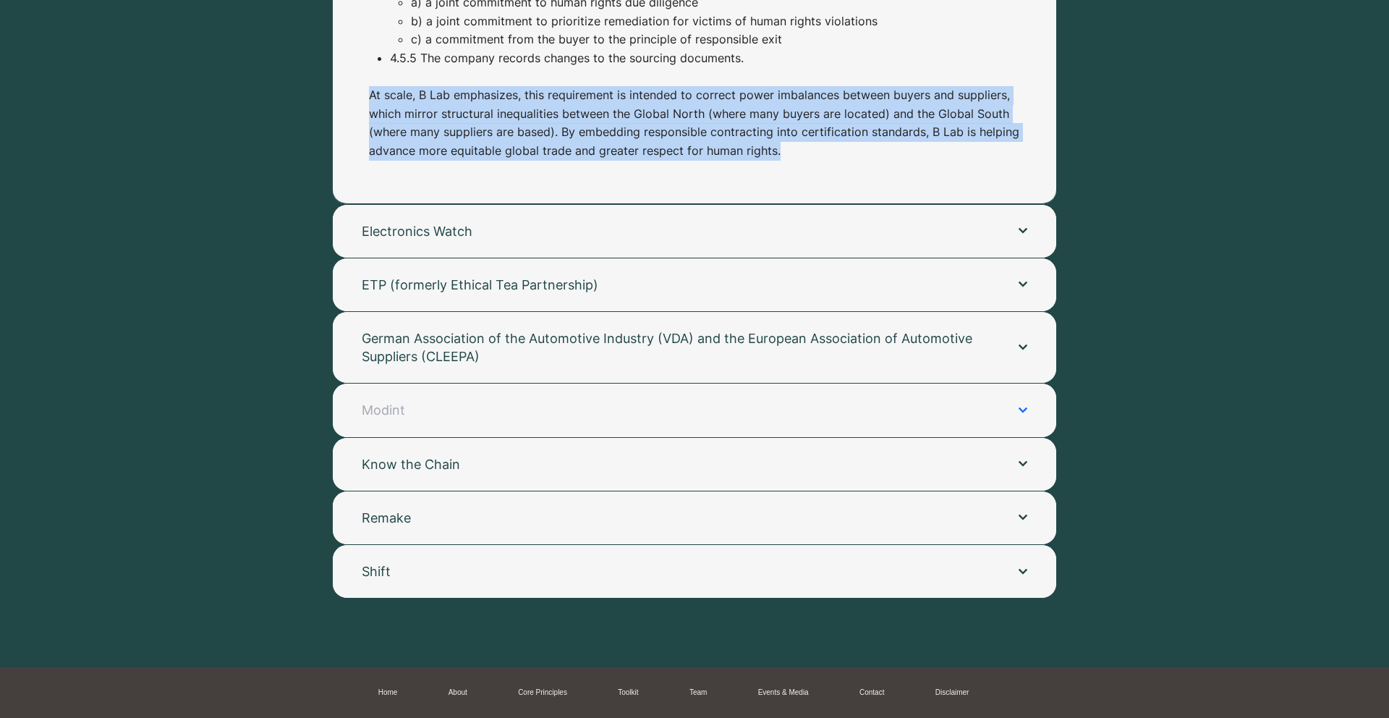
scroll to position [3841, 0]
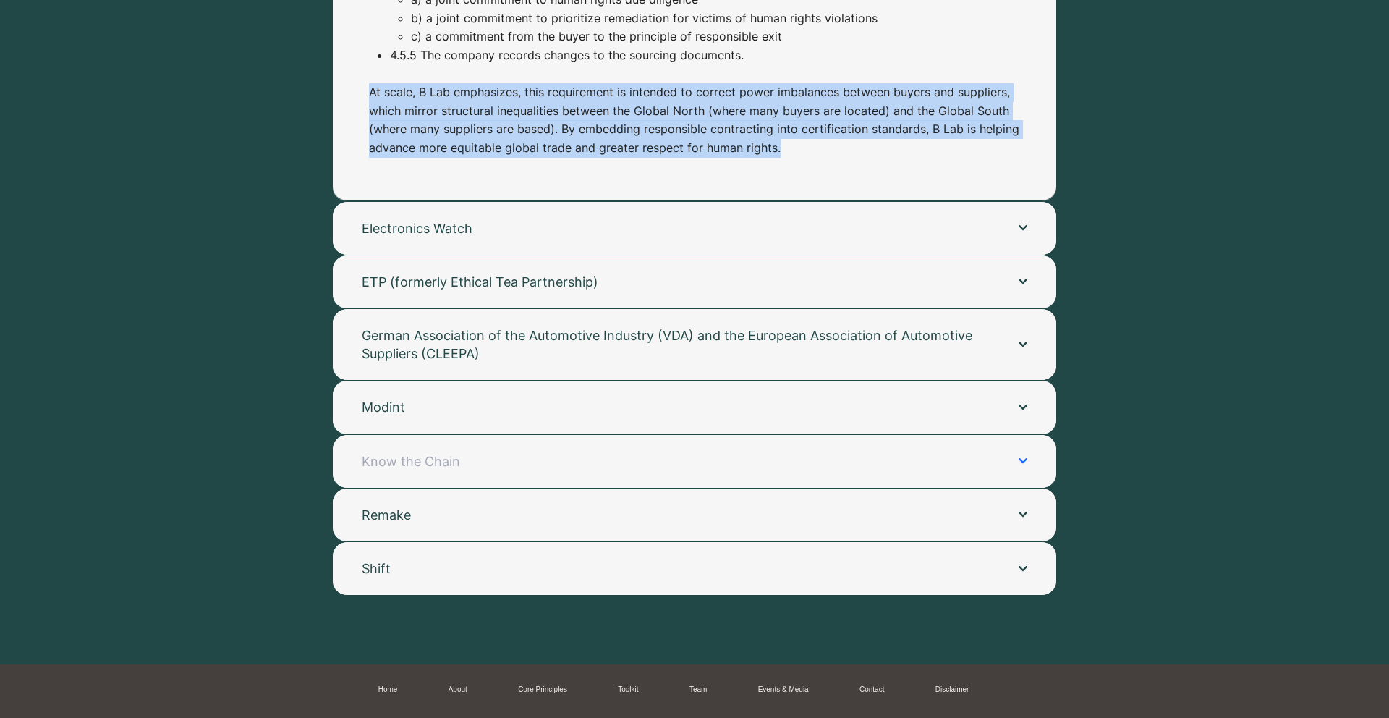
click at [477, 452] on span "Know the Chain" at bounding box center [676, 461] width 628 height 18
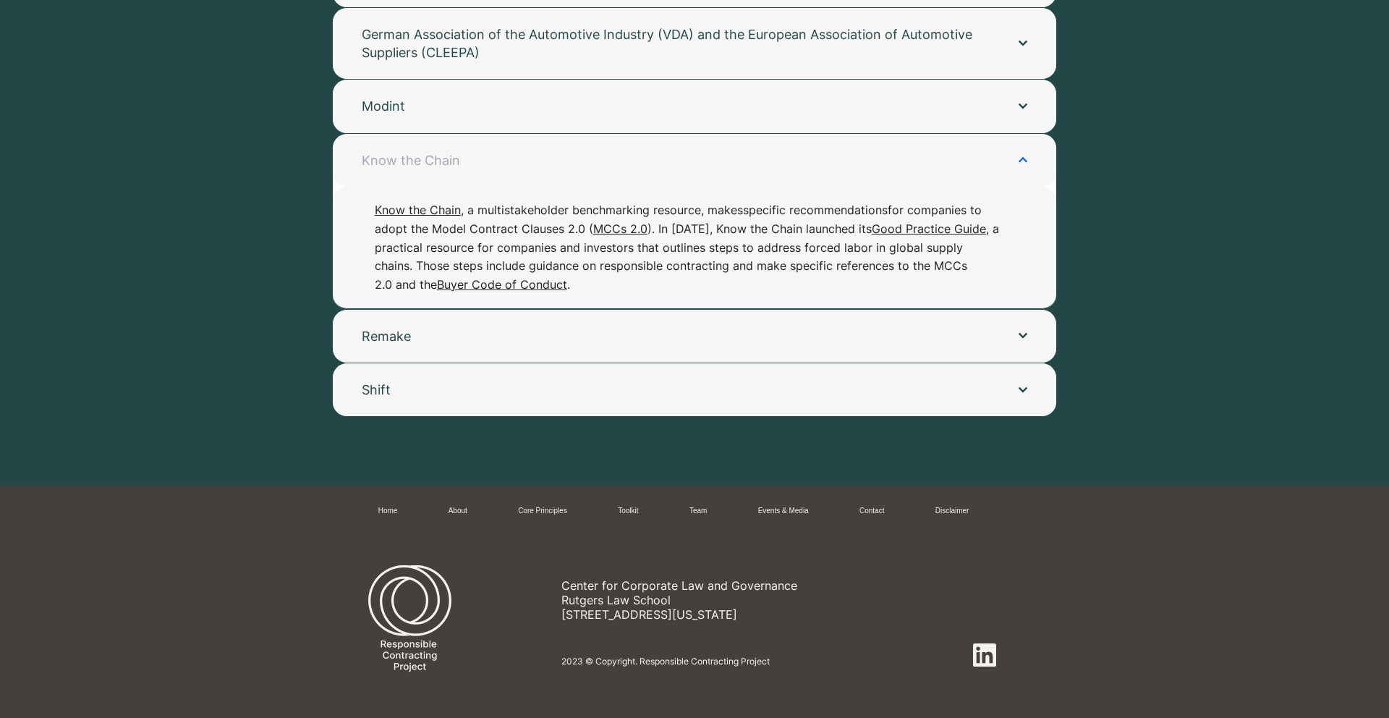
scroll to position [3396, 0]
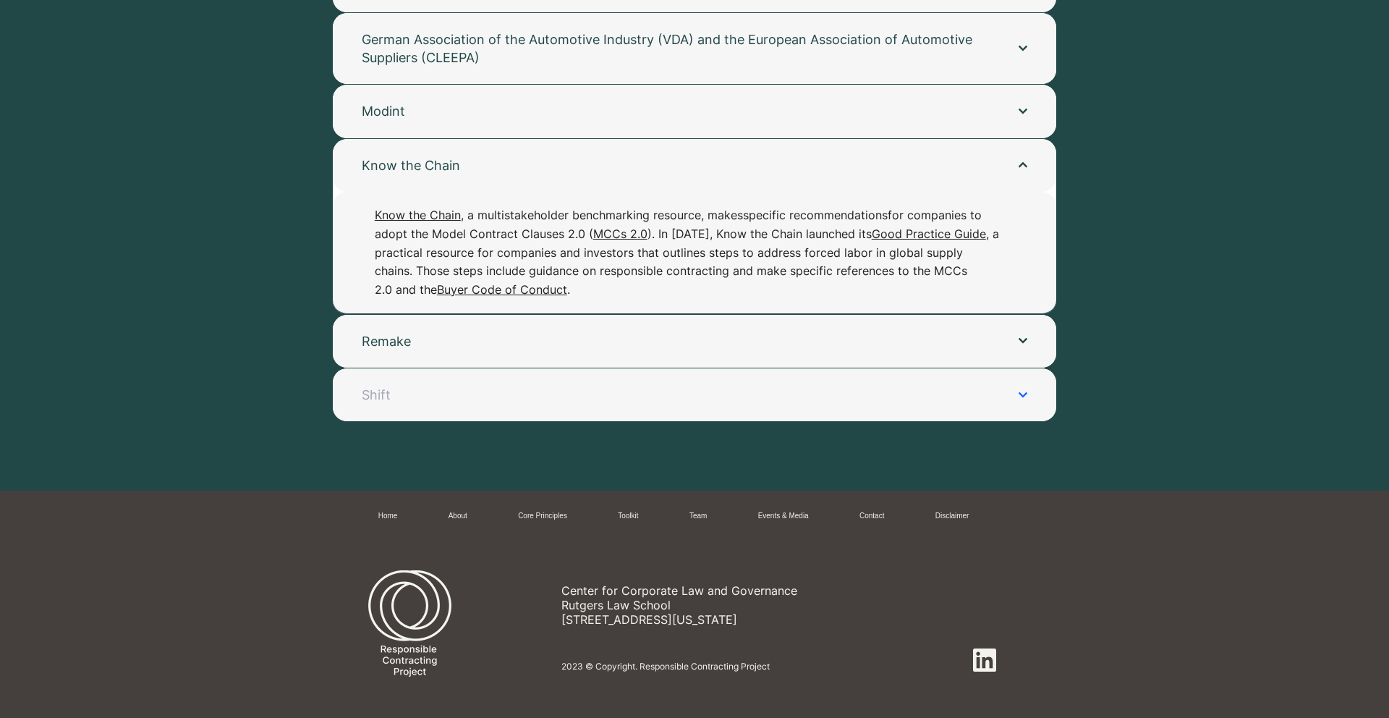
click at [459, 399] on button "Shift" at bounding box center [694, 394] width 723 height 53
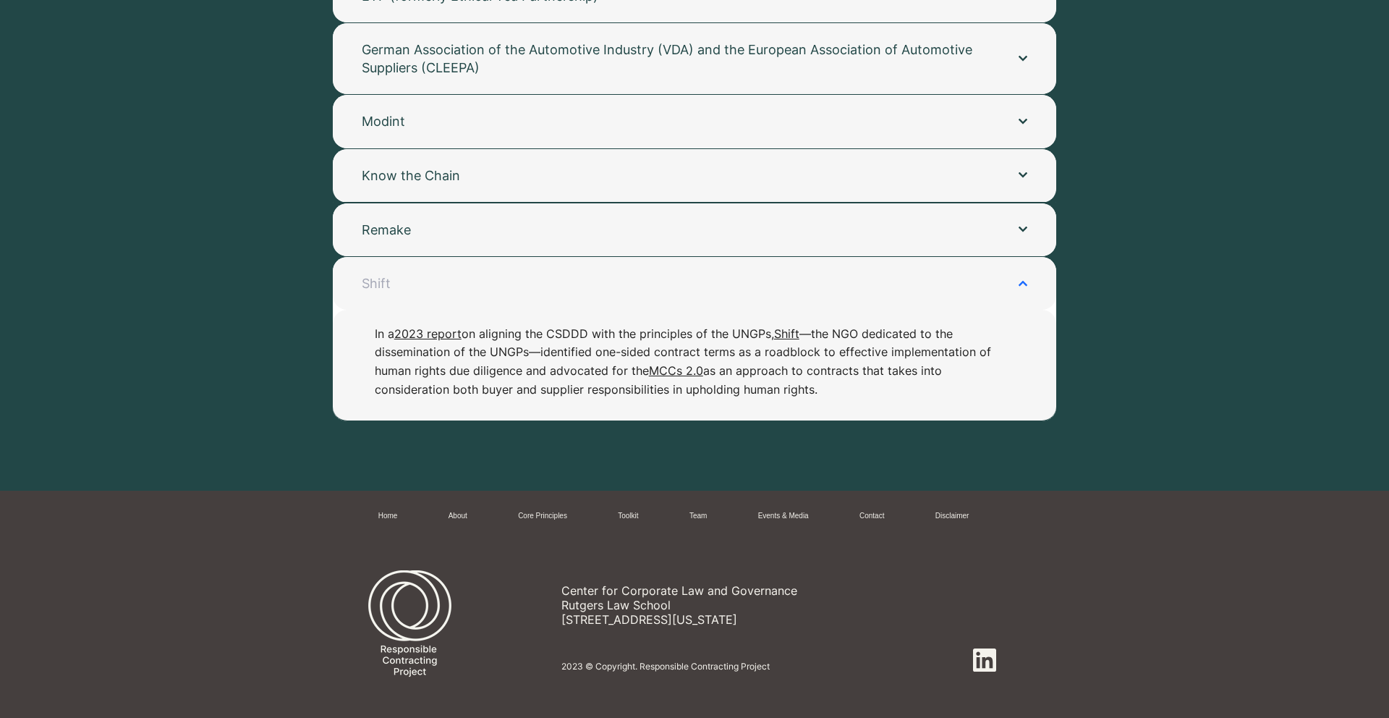
scroll to position [3385, 0]
drag, startPoint x: 360, startPoint y: 310, endPoint x: 352, endPoint y: 398, distance: 87.9
click at [352, 398] on div "In a 2023 report on aligning the CSDDD with the principles of the UNGPs, Shift …" at bounding box center [694, 365] width 723 height 111
click at [384, 221] on span "Remake" at bounding box center [676, 230] width 628 height 18
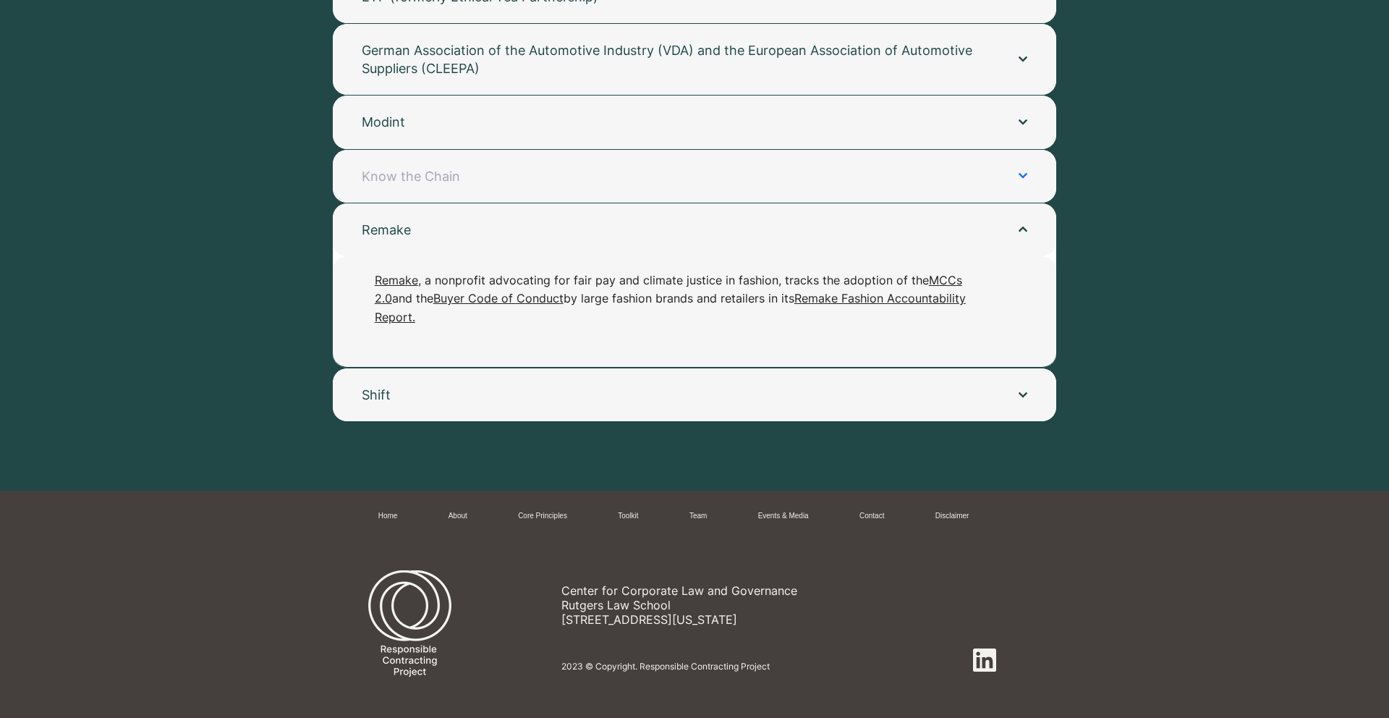
click at [421, 167] on span "Know the Chain" at bounding box center [676, 176] width 628 height 18
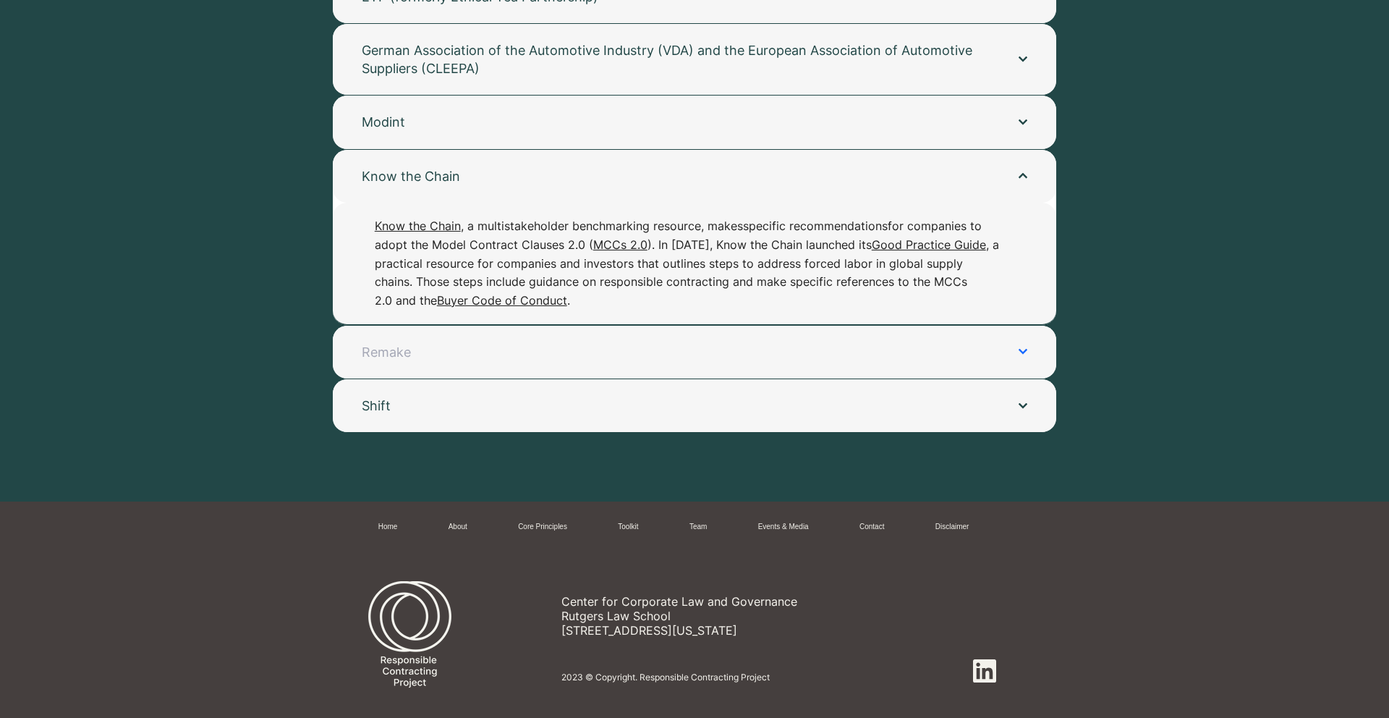
click at [428, 343] on span "Remake" at bounding box center [676, 352] width 628 height 18
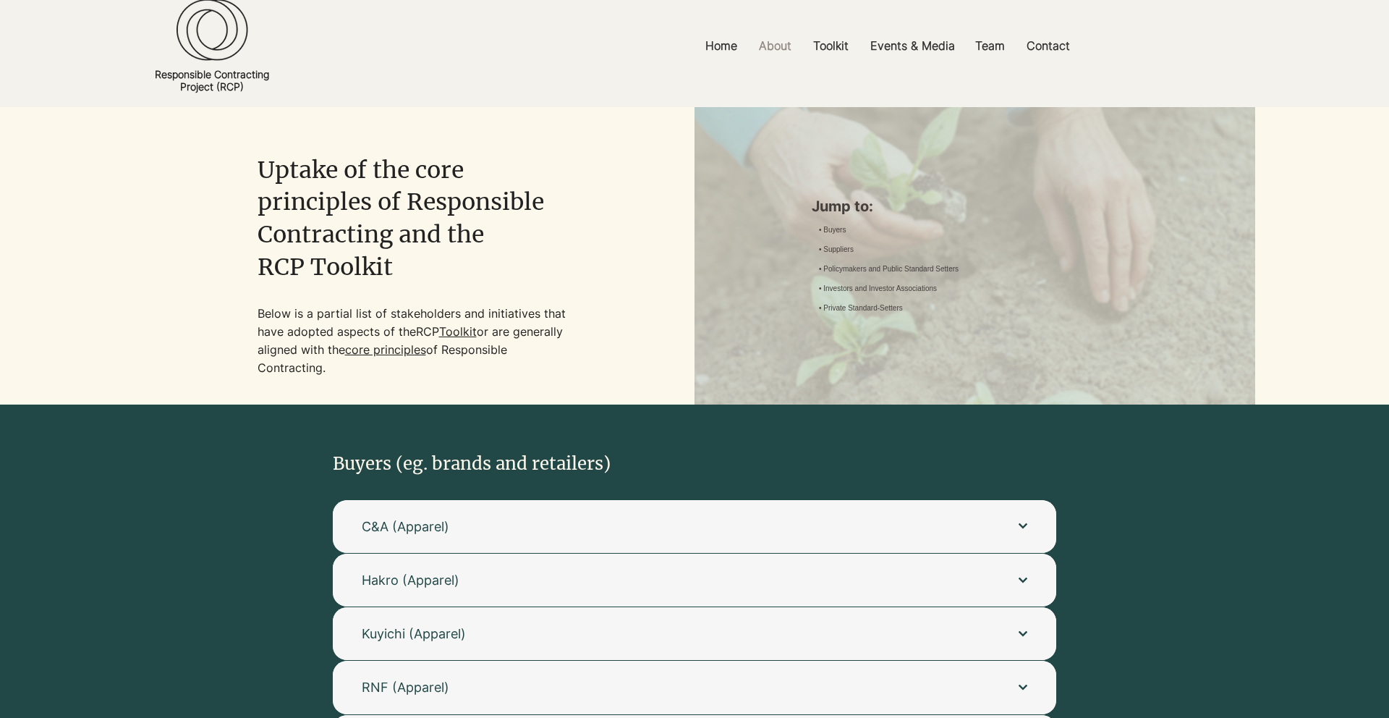
scroll to position [0, 0]
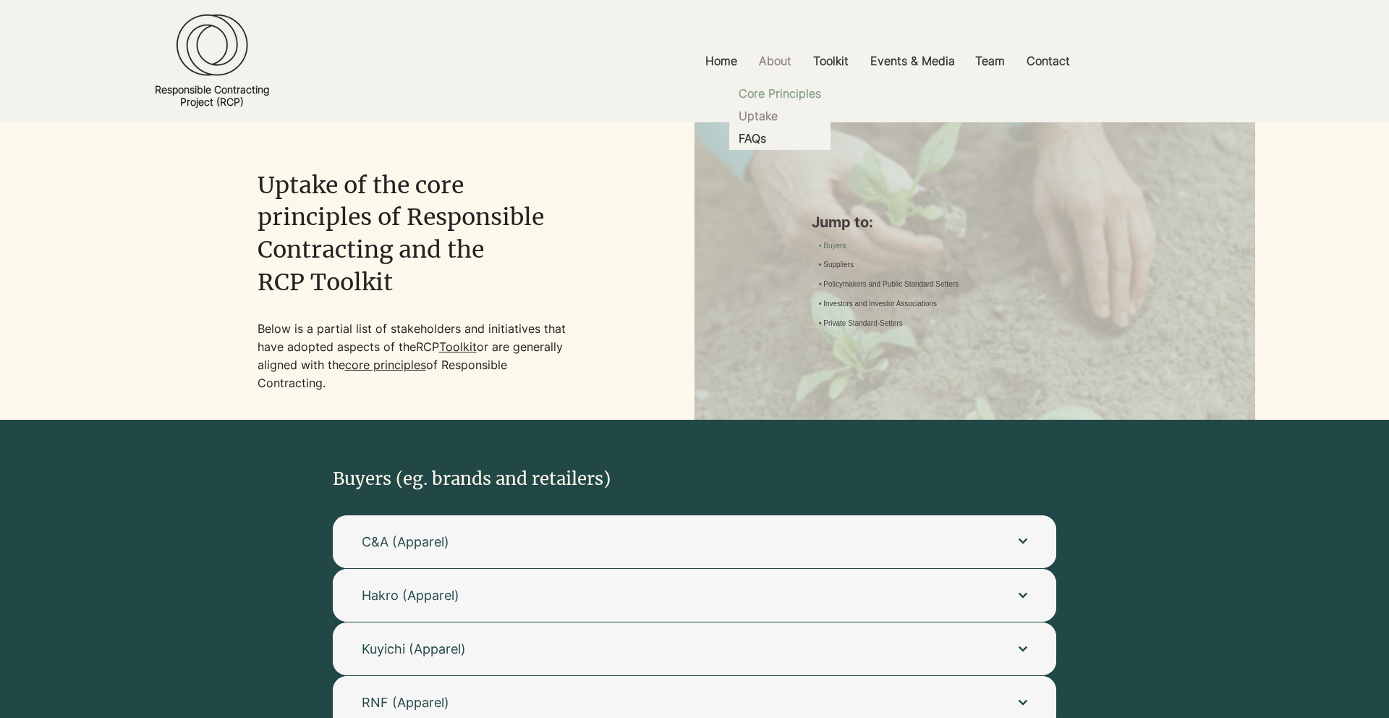
click at [778, 85] on p "Core Principles" at bounding box center [780, 93] width 94 height 22
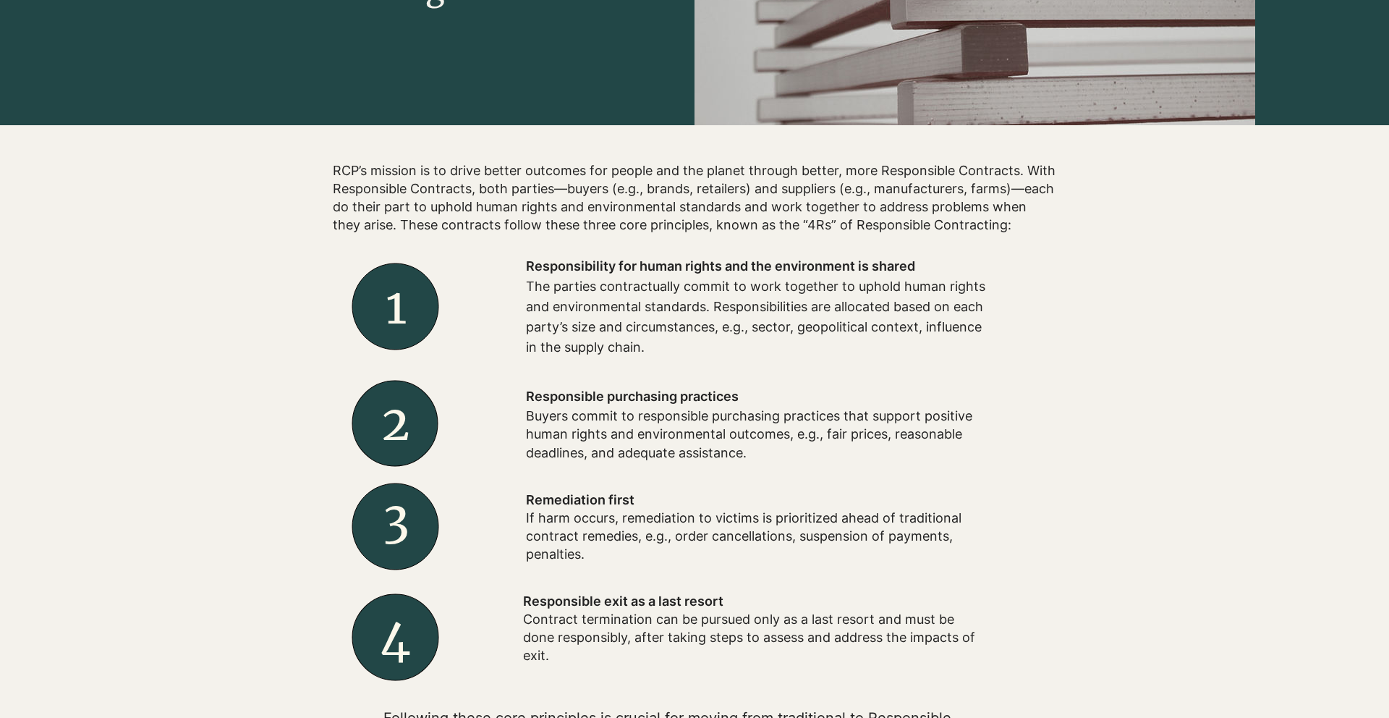
scroll to position [412, 0]
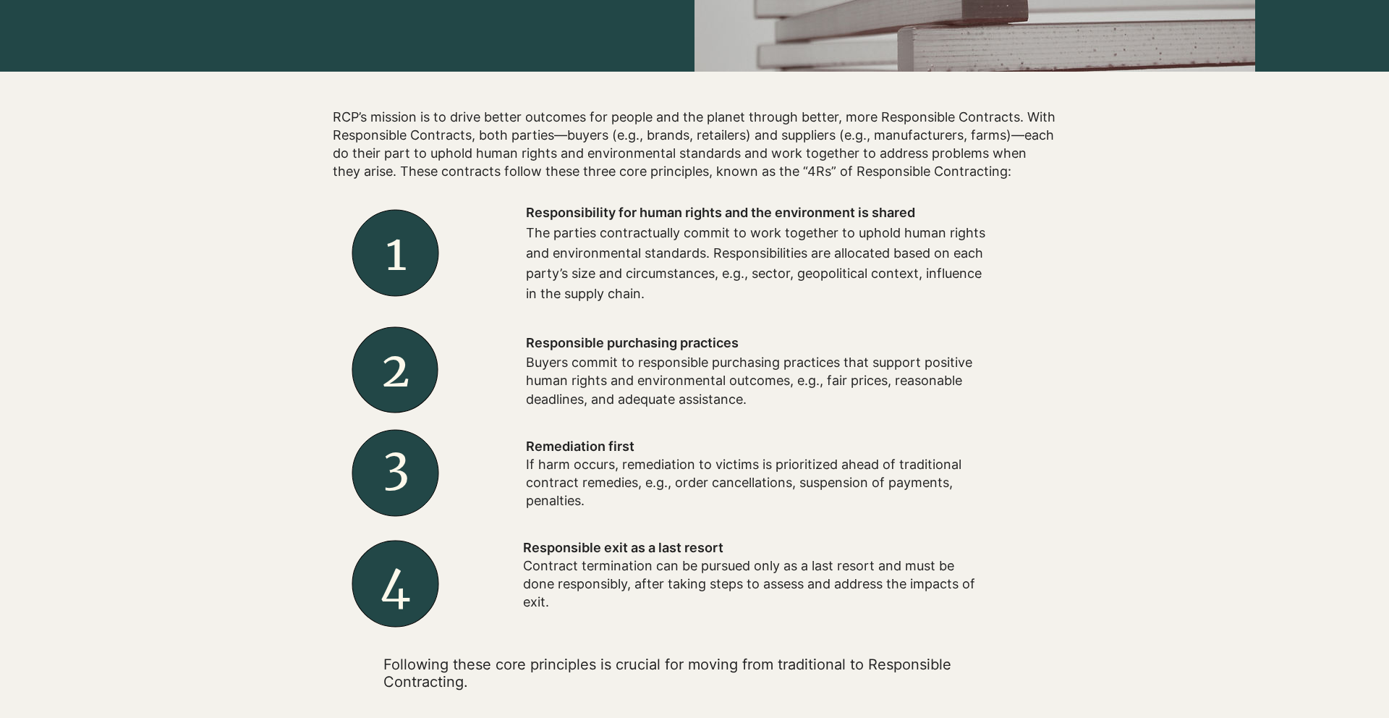
drag, startPoint x: 523, startPoint y: 454, endPoint x: 520, endPoint y: 493, distance: 38.4
click at [520, 493] on div at bounding box center [757, 473] width 579 height 102
drag, startPoint x: 530, startPoint y: 466, endPoint x: 611, endPoint y: 502, distance: 89.4
click at [611, 502] on p "If harm occurs, remediation to victims is prioritized ahead of traditional cont…" at bounding box center [757, 482] width 463 height 55
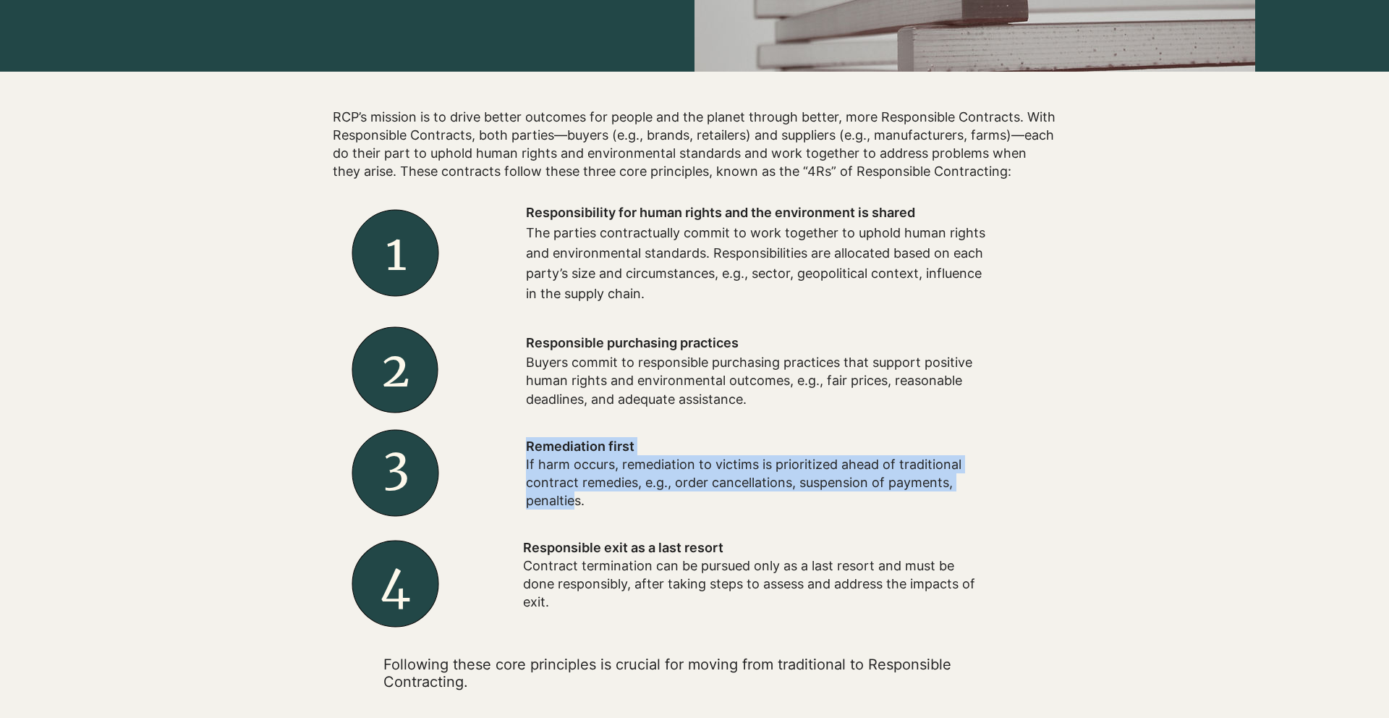
drag, startPoint x: 576, startPoint y: 498, endPoint x: 505, endPoint y: 440, distance: 91.5
click at [505, 440] on div "Remediation first If harm occurs, remediation to victims is prioritized ahead o…" at bounding box center [757, 473] width 579 height 102
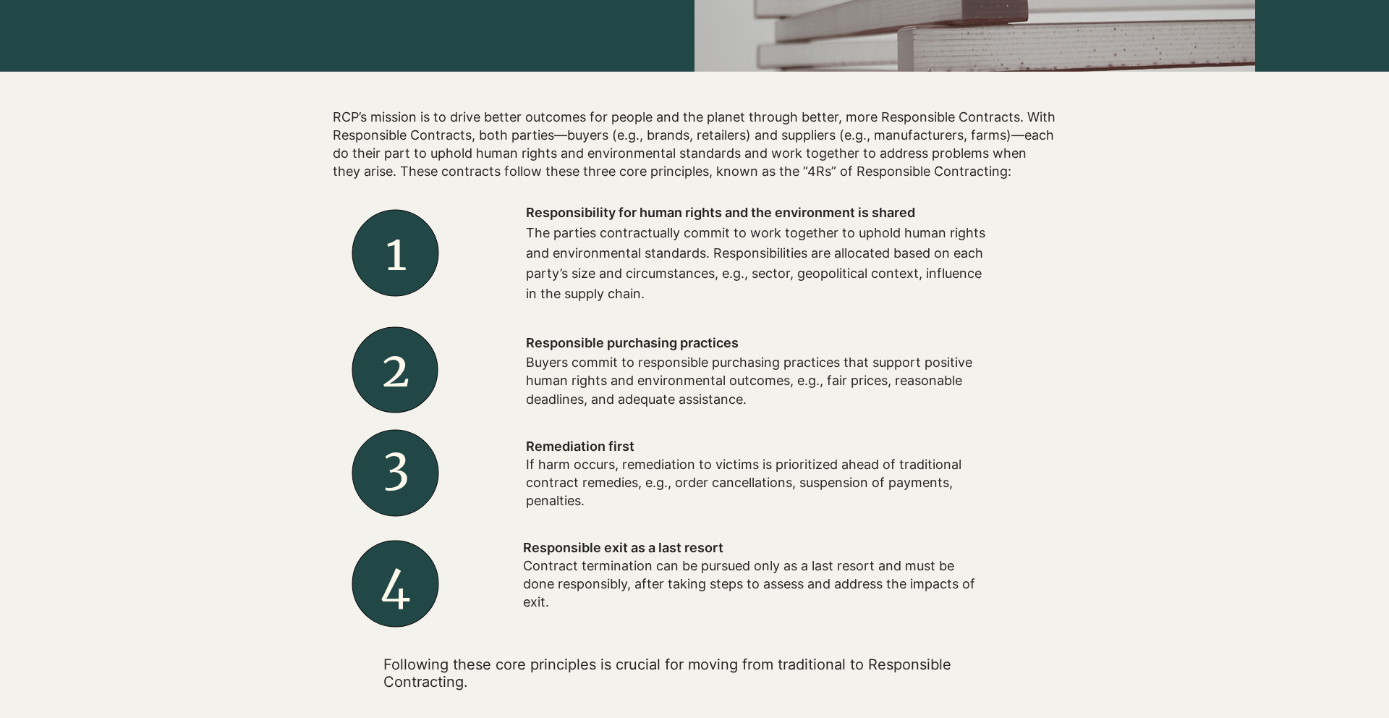
click at [591, 498] on p "If harm occurs, remediation to victims is prioritized ahead of traditional cont…" at bounding box center [757, 482] width 463 height 55
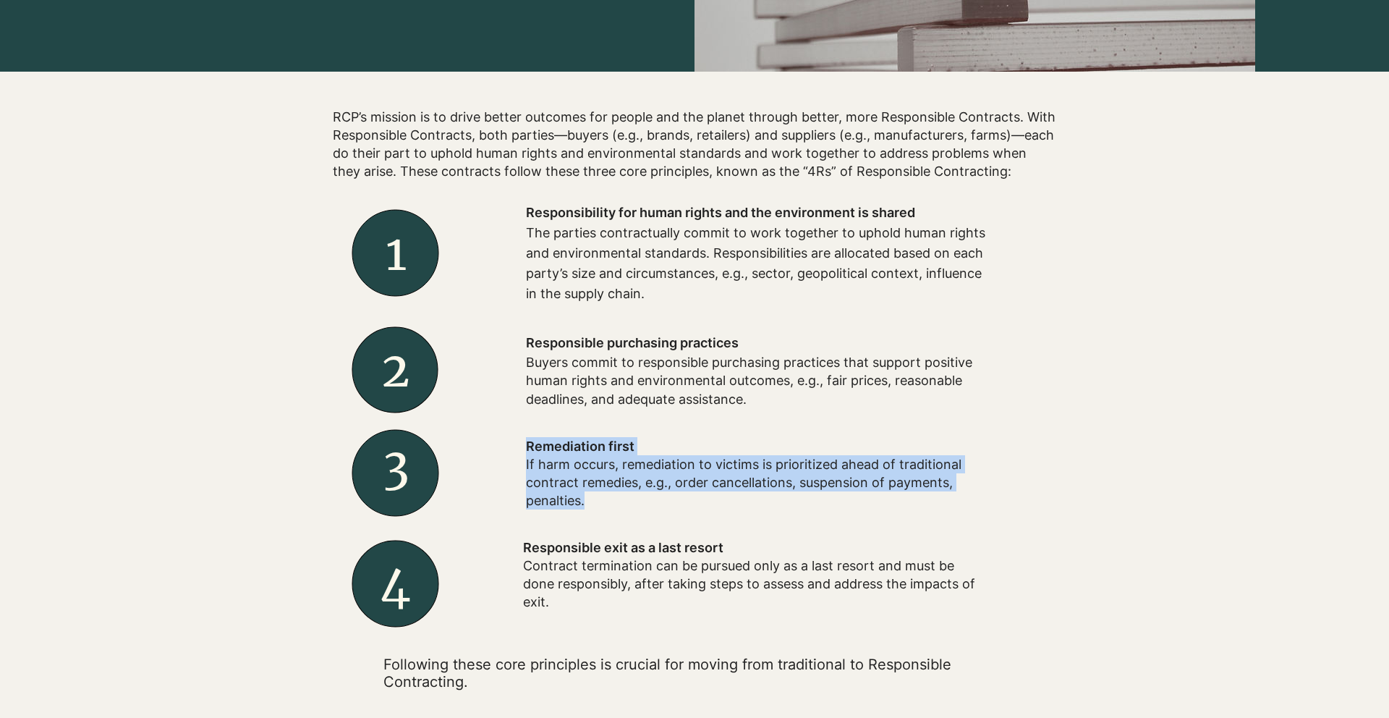
drag, startPoint x: 590, startPoint y: 501, endPoint x: 526, endPoint y: 433, distance: 93.1
click at [526, 433] on div "Remediation first If harm occurs, remediation to victims is prioritized ahead o…" at bounding box center [757, 473] width 579 height 102
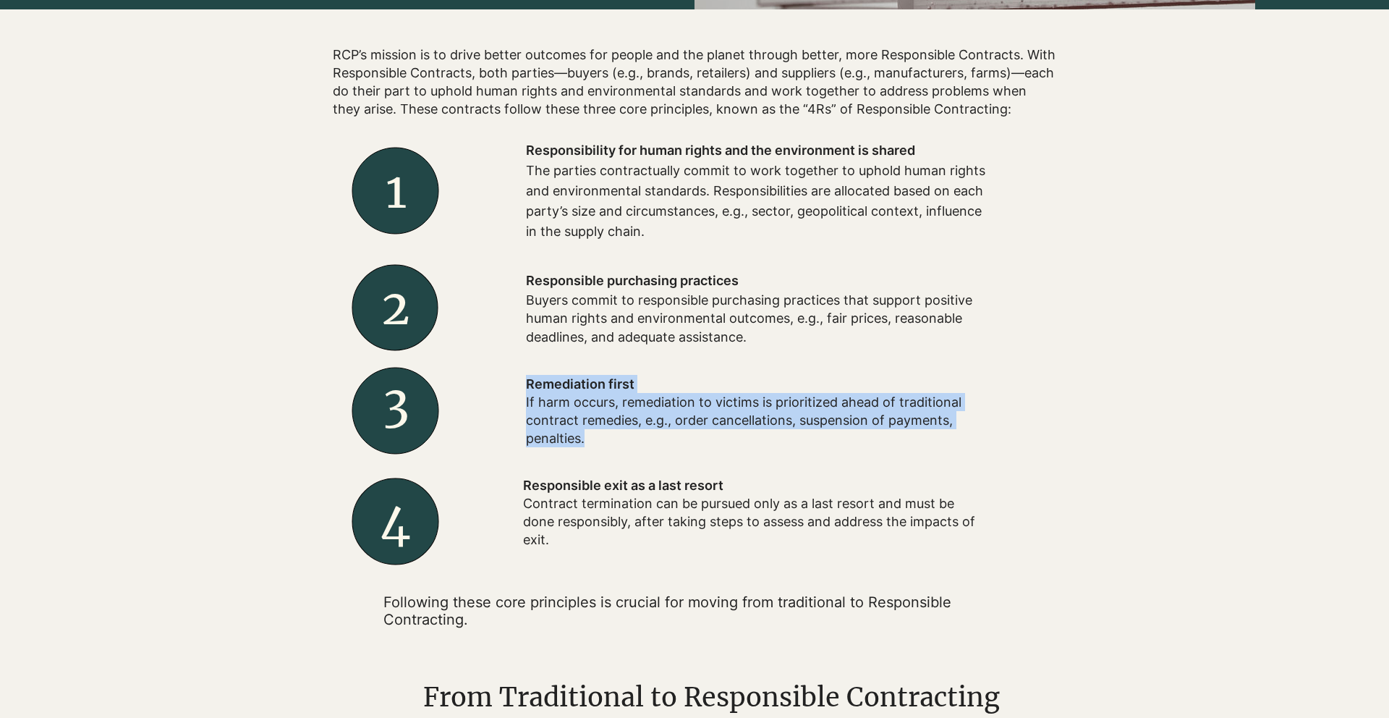
scroll to position [474, 0]
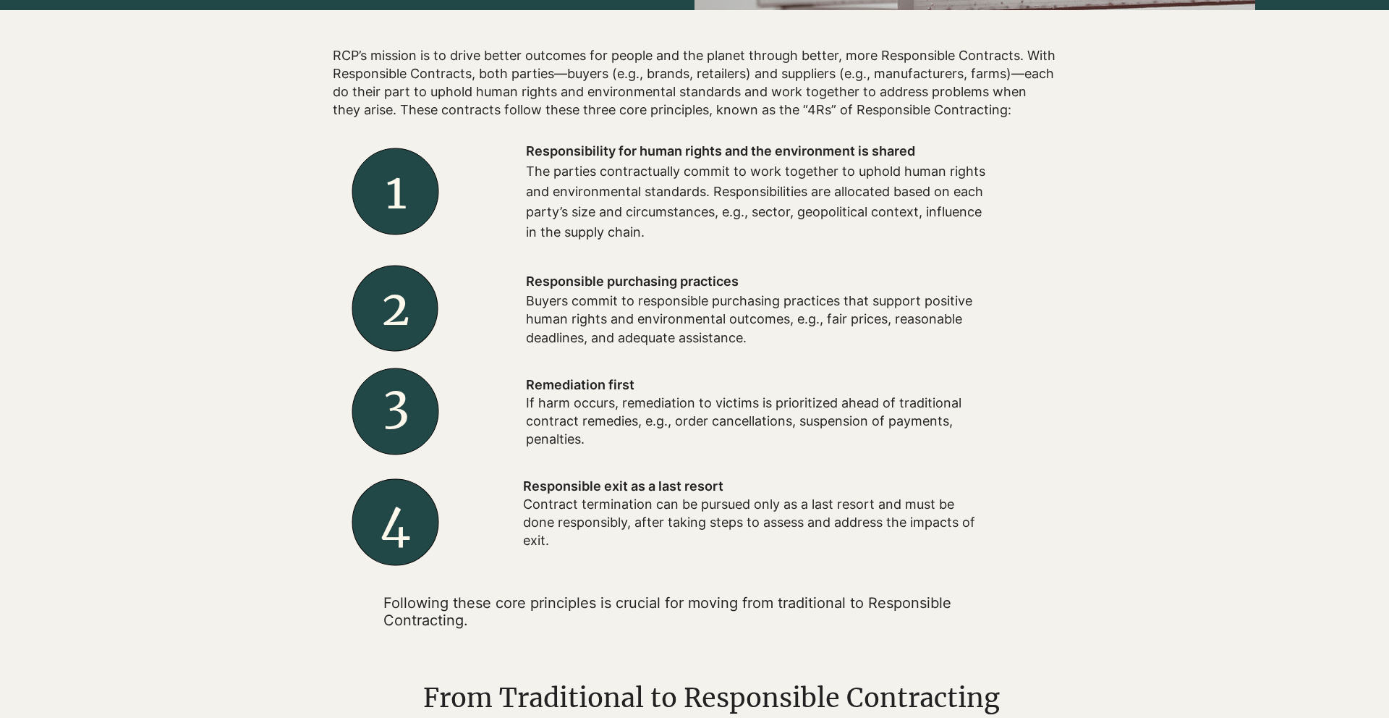
click at [513, 531] on div at bounding box center [757, 514] width 579 height 103
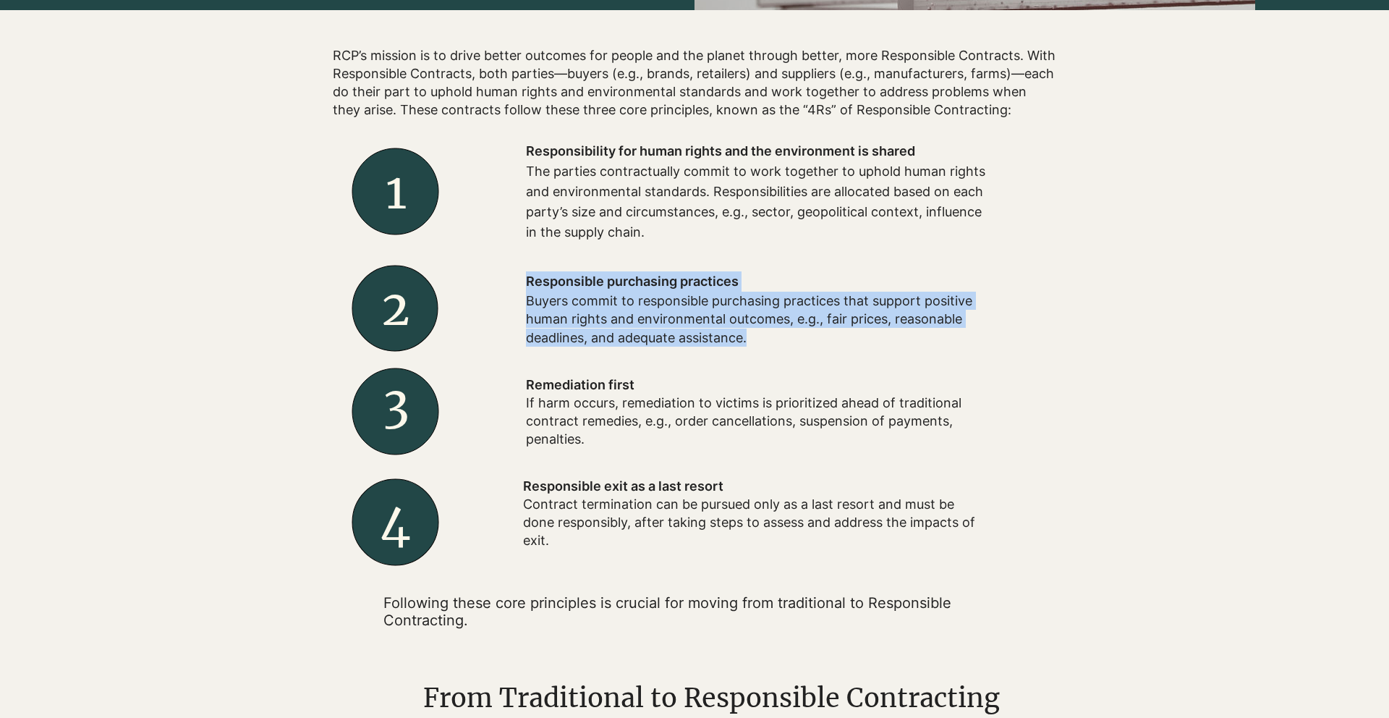
drag, startPoint x: 524, startPoint y: 297, endPoint x: 760, endPoint y: 345, distance: 240.8
click at [760, 345] on div "Responsible purchasing practices Buyers commit to responsible purchasing practi…" at bounding box center [757, 309] width 579 height 104
click at [760, 345] on p "Buyers commit to responsible purchasing practices that support positive human r…" at bounding box center [757, 319] width 463 height 55
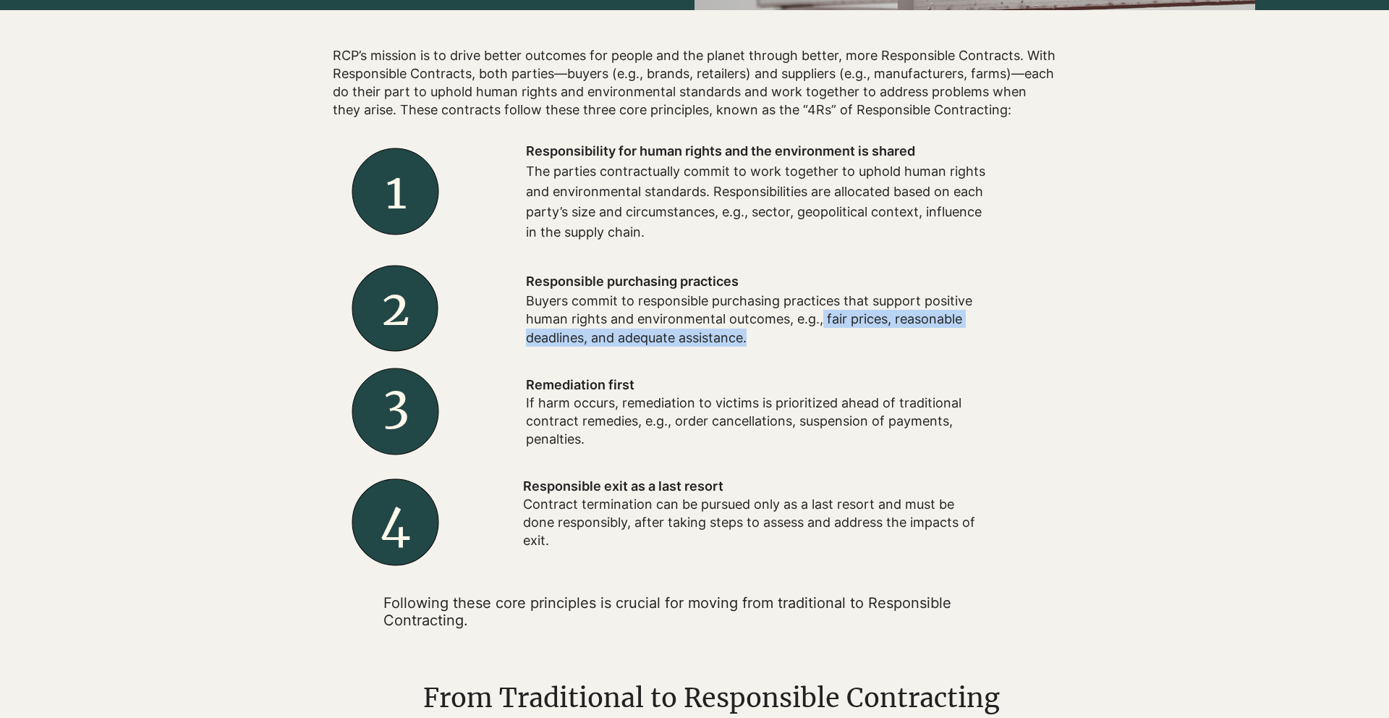
drag, startPoint x: 822, startPoint y: 320, endPoint x: 822, endPoint y: 336, distance: 15.2
click at [822, 336] on p "Buyers commit to responsible purchasing practices that support positive human r…" at bounding box center [757, 319] width 463 height 55
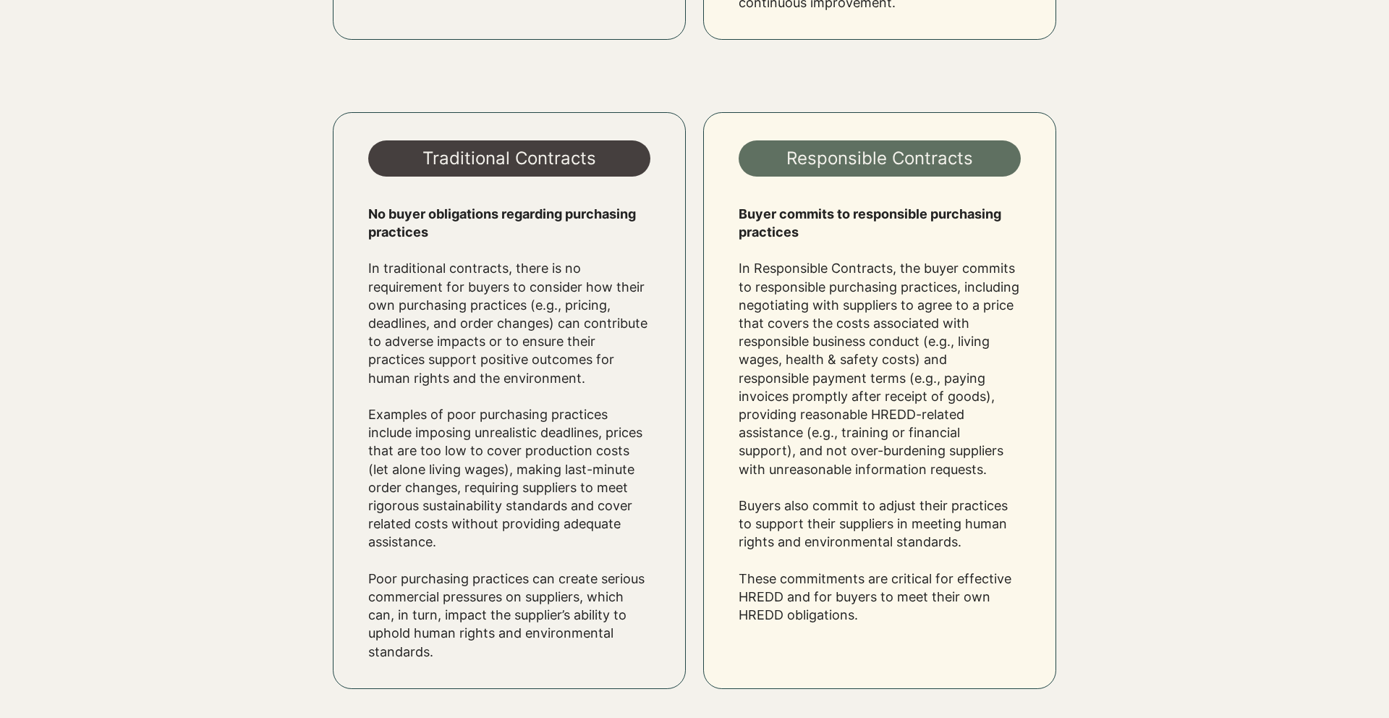
scroll to position [1889, 0]
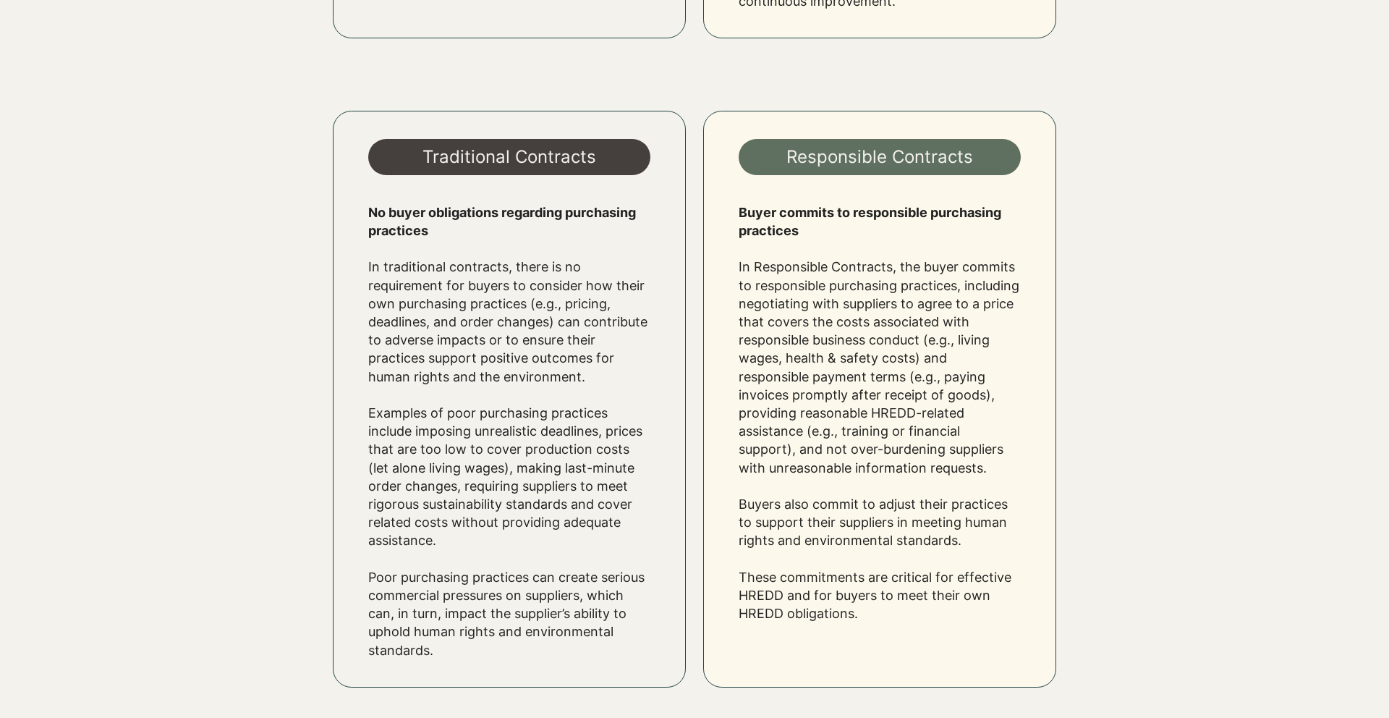
drag, startPoint x: 739, startPoint y: 265, endPoint x: 964, endPoint y: 462, distance: 298.9
click at [964, 462] on p "In Responsible Contracts, the buyer commits to responsible purchasing practices…" at bounding box center [880, 367] width 282 height 218
click at [822, 500] on p "Buyers also commit to adjust their practices to support their suppliers in meet…" at bounding box center [880, 522] width 282 height 55
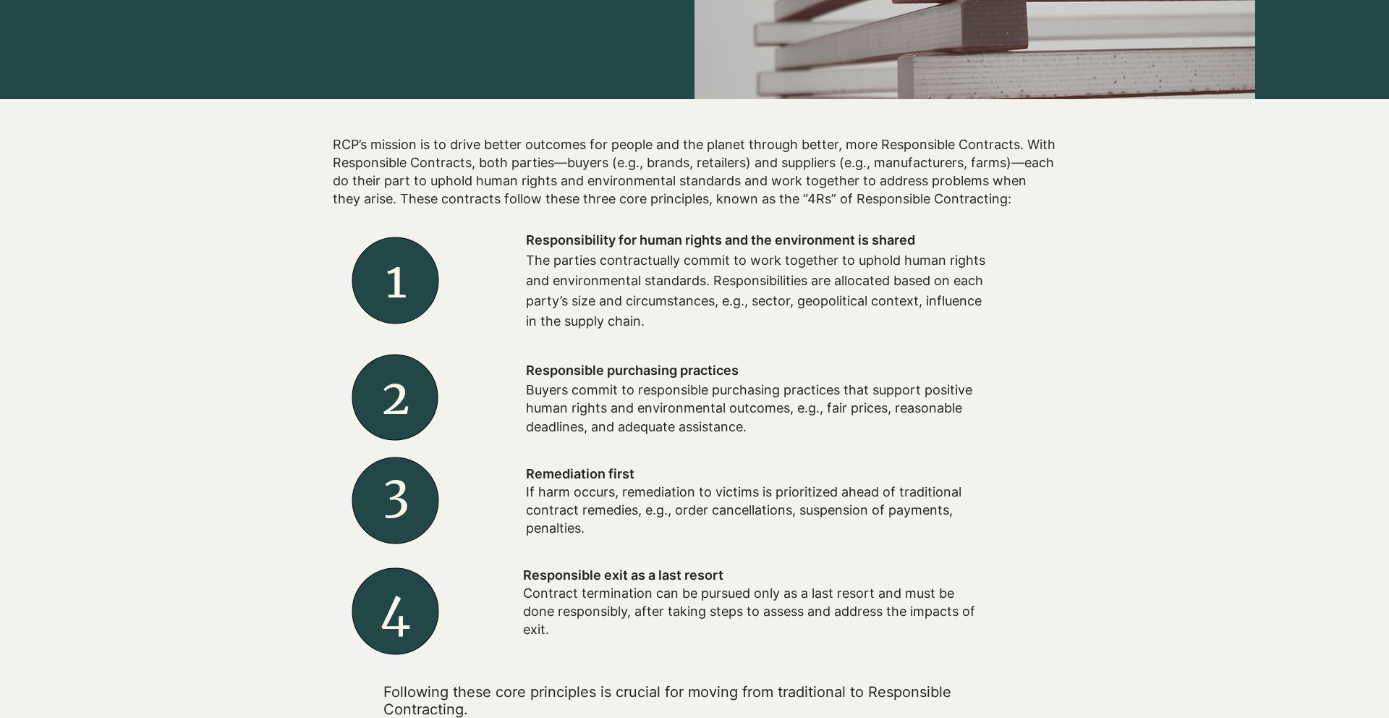
scroll to position [428, 0]
